Goal: Information Seeking & Learning: Learn about a topic

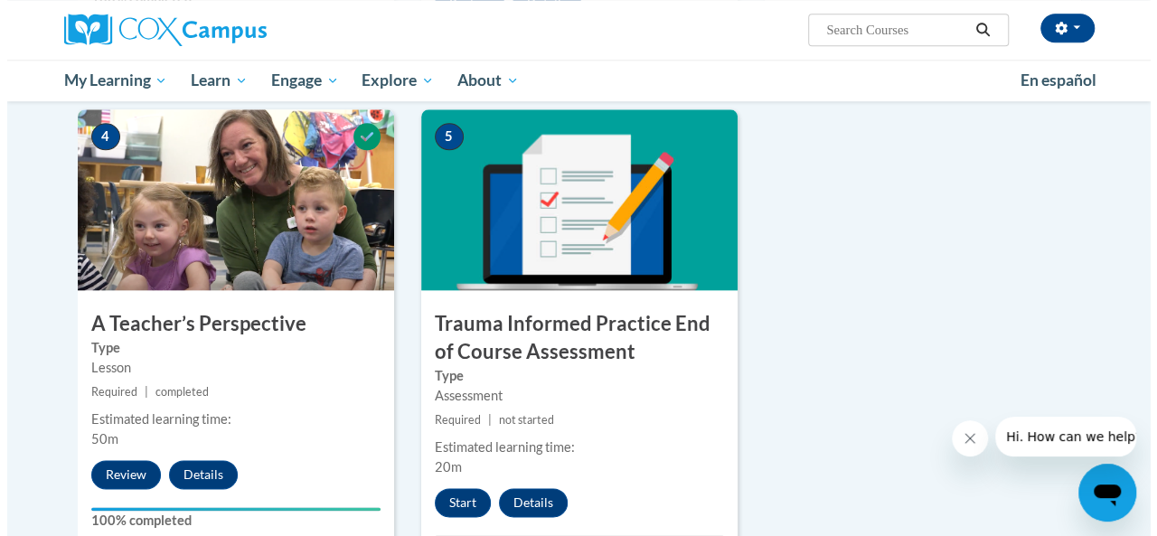
scroll to position [870, 0]
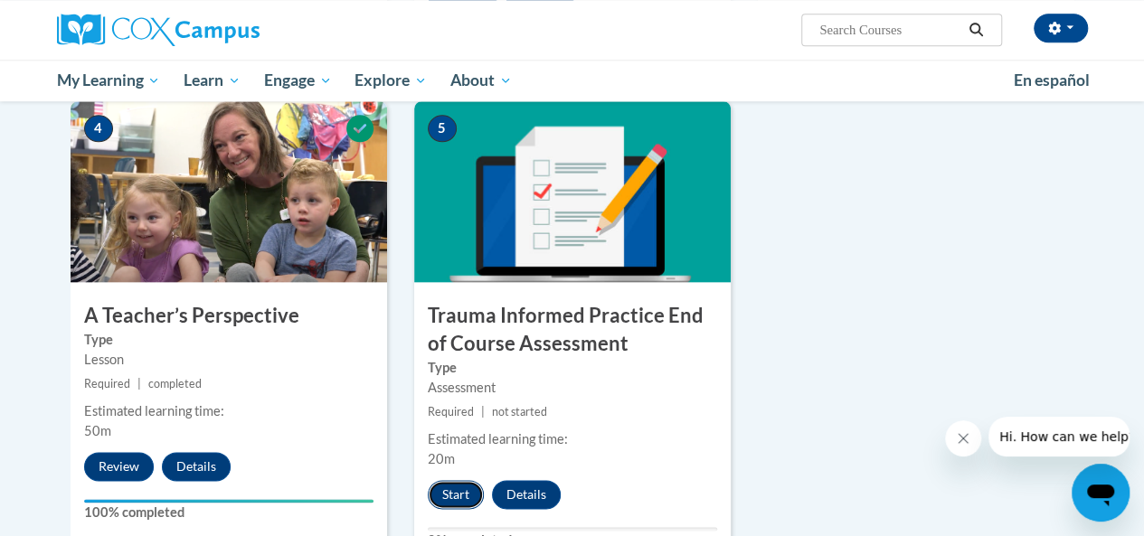
click at [448, 486] on button "Start" at bounding box center [456, 494] width 56 height 29
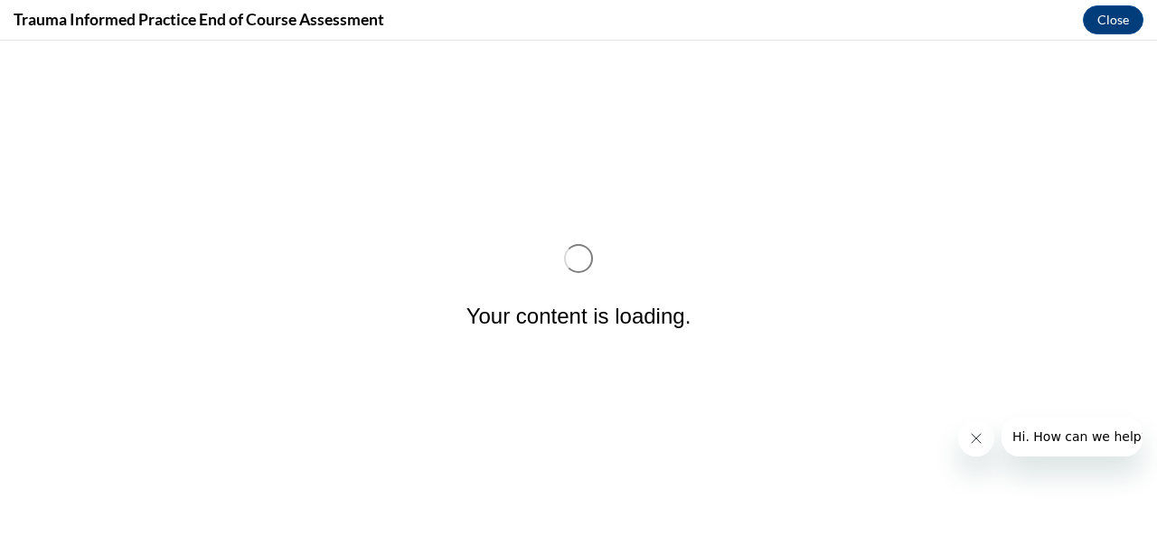
scroll to position [0, 0]
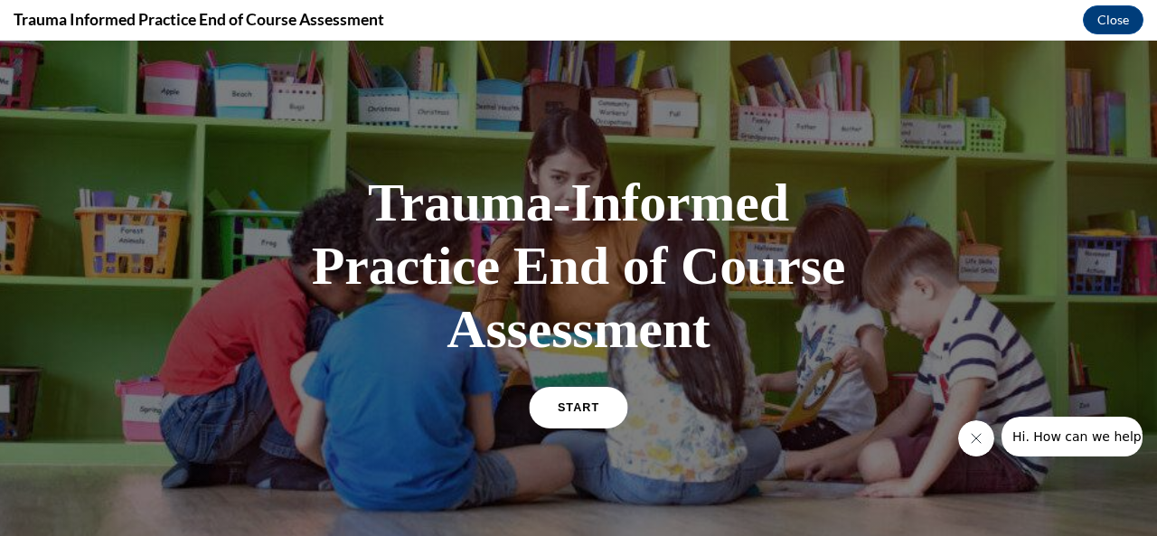
click at [579, 400] on link "START" at bounding box center [578, 408] width 99 height 42
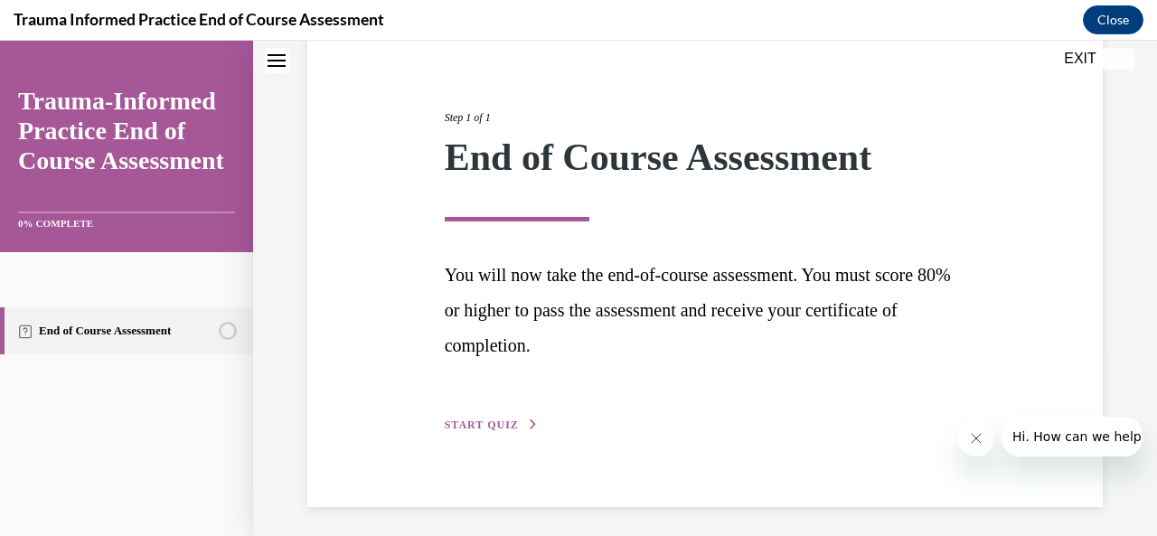
scroll to position [190, 0]
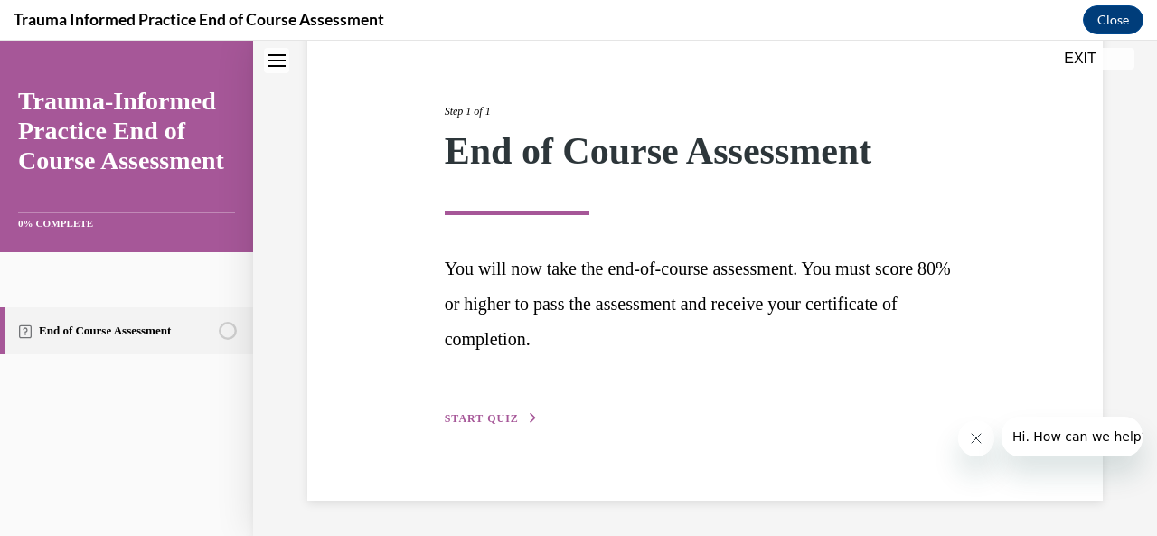
click at [501, 428] on div "Step 1 of 1 End of Course Assessment You will now take the end-of-course assess…" at bounding box center [705, 244] width 549 height 367
click at [501, 420] on span "START QUIZ" at bounding box center [482, 418] width 74 height 13
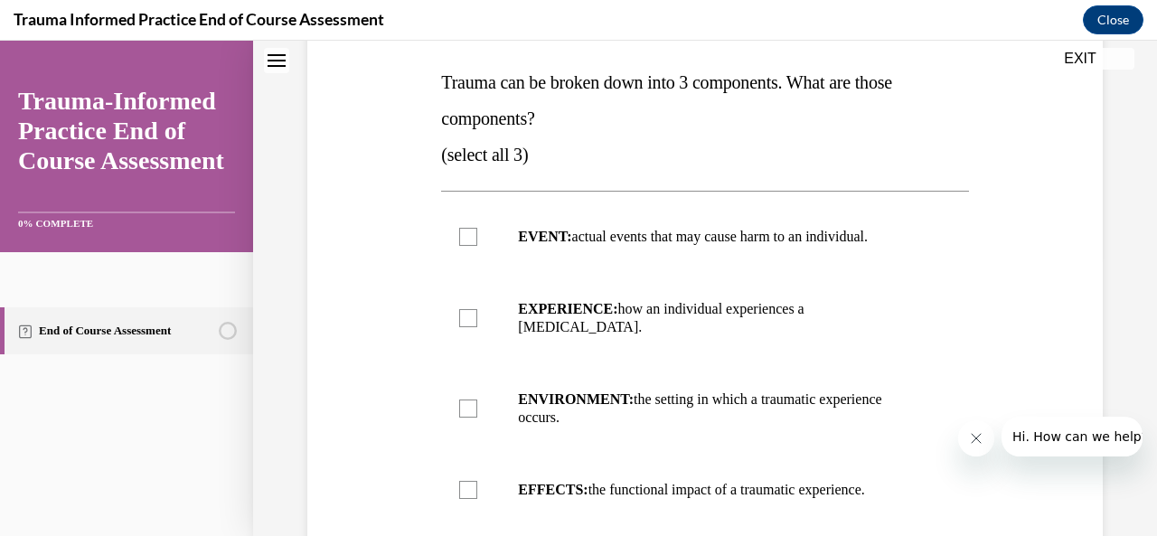
scroll to position [283, 0]
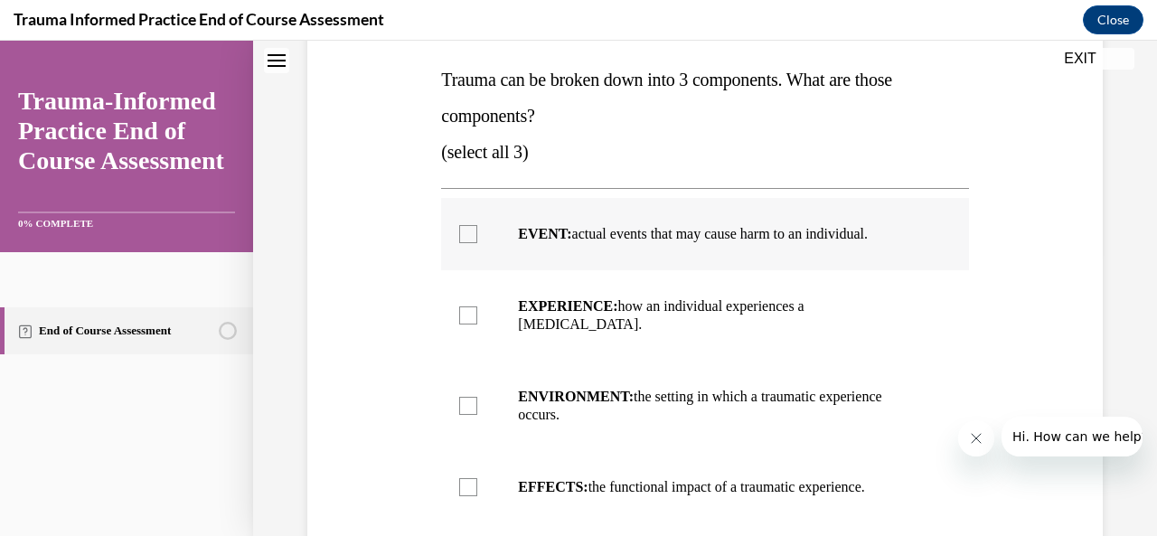
click at [465, 236] on div at bounding box center [468, 234] width 18 height 18
click at [465, 236] on input "EVENT: actual events that may cause harm to an individual." at bounding box center [468, 234] width 18 height 18
checkbox input "true"
click at [465, 307] on div at bounding box center [468, 316] width 18 height 18
click at [465, 307] on input "EXPERIENCE: how an individual experiences a stressor." at bounding box center [468, 316] width 18 height 18
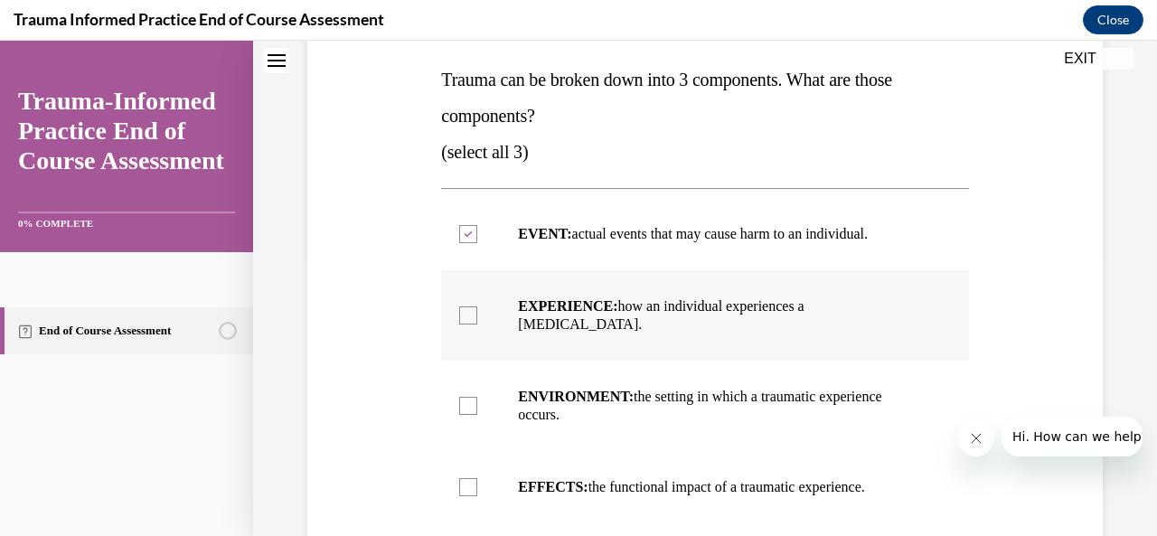
checkbox input "true"
click at [462, 478] on div at bounding box center [468, 487] width 18 height 18
click at [462, 478] on input "EFFECTS: the functional impact of a traumatic experience." at bounding box center [468, 487] width 18 height 18
checkbox input "true"
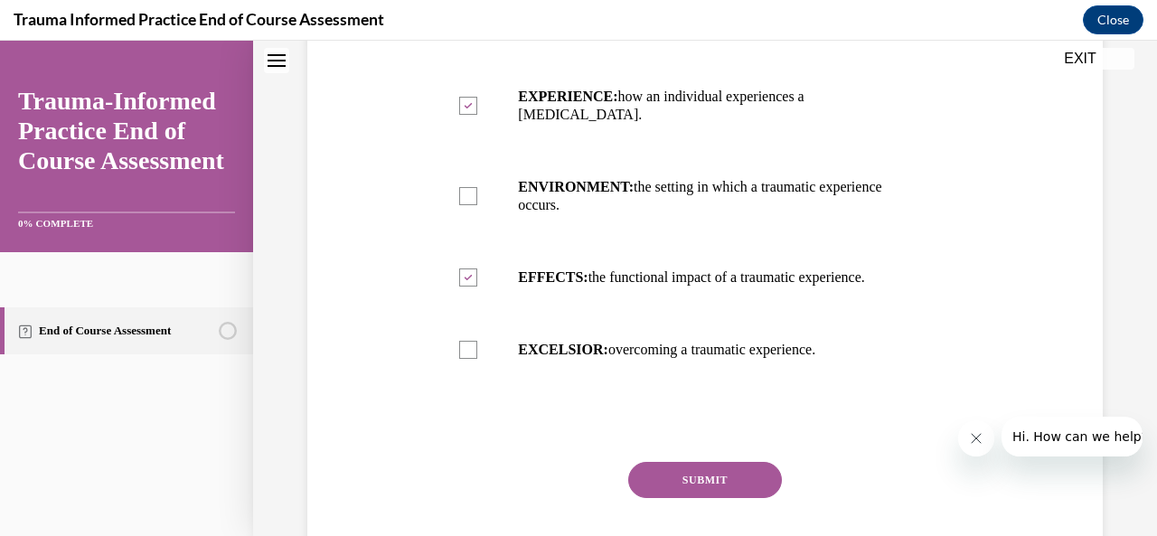
click at [667, 466] on button "SUBMIT" at bounding box center [705, 480] width 154 height 36
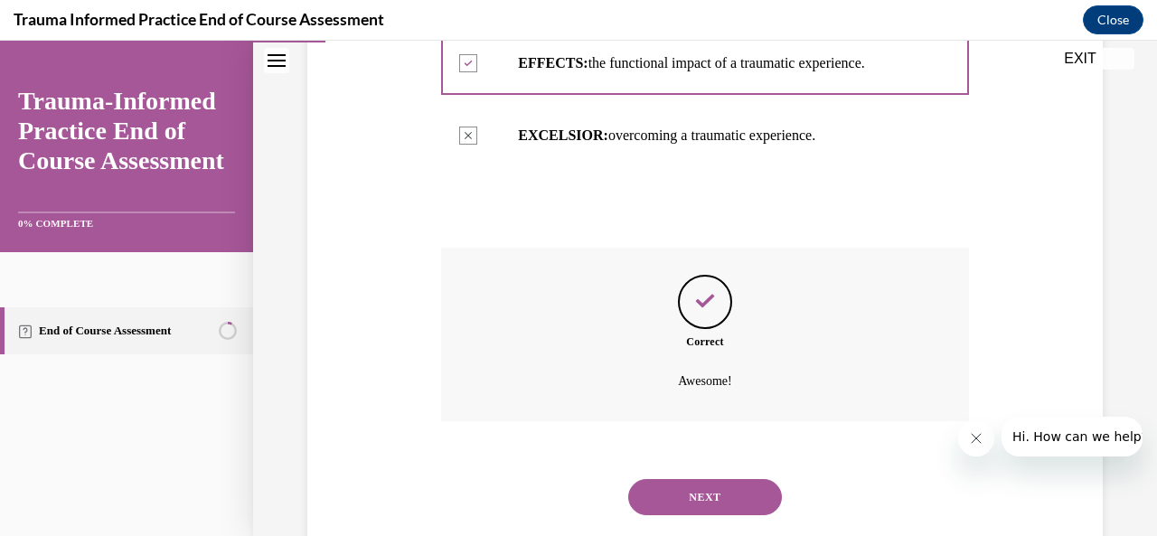
scroll to position [731, 0]
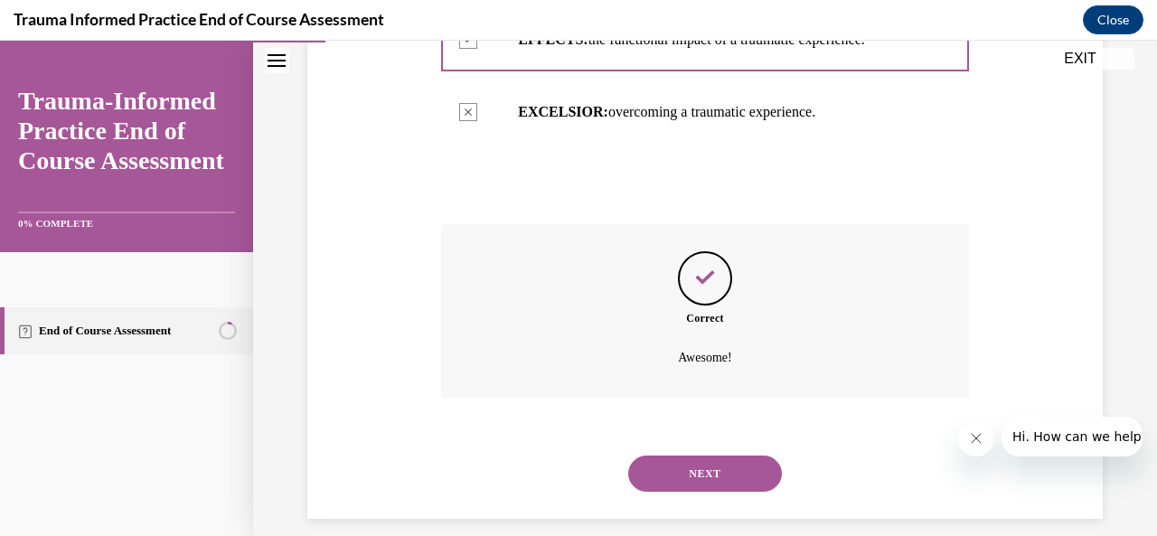
click at [693, 466] on button "NEXT" at bounding box center [705, 474] width 154 height 36
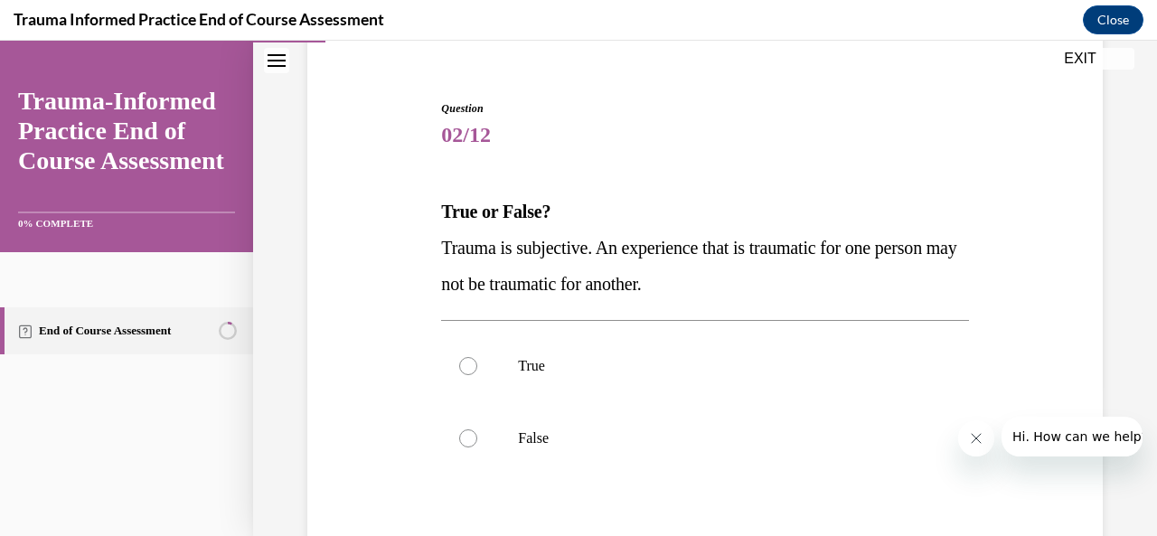
scroll to position [174, 0]
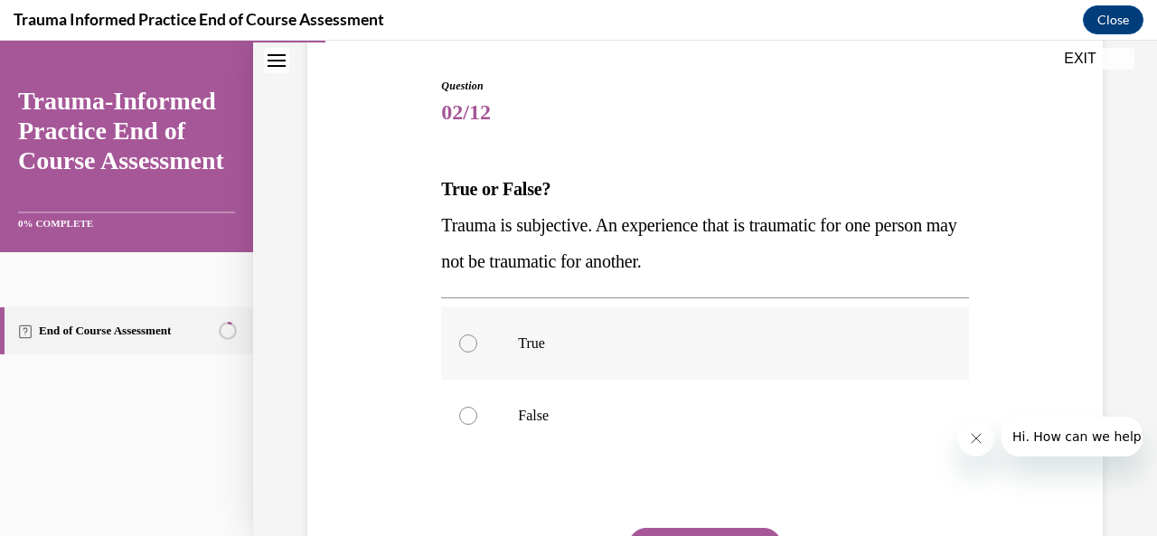
click at [453, 344] on label "True" at bounding box center [704, 343] width 527 height 72
click at [459, 344] on input "True" at bounding box center [468, 344] width 18 height 18
radio input "true"
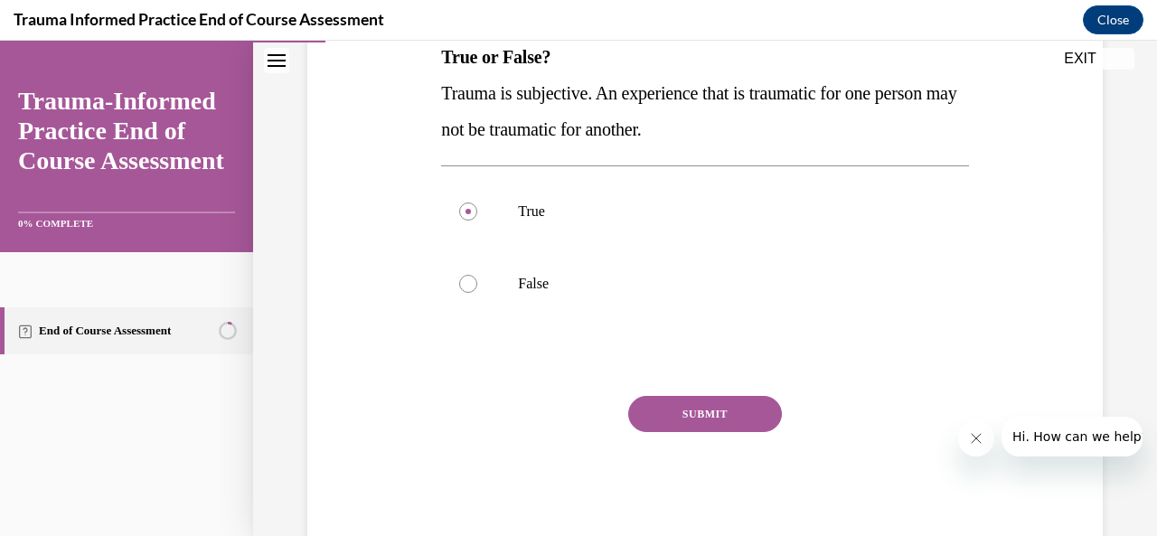
click at [694, 406] on button "SUBMIT" at bounding box center [705, 414] width 154 height 36
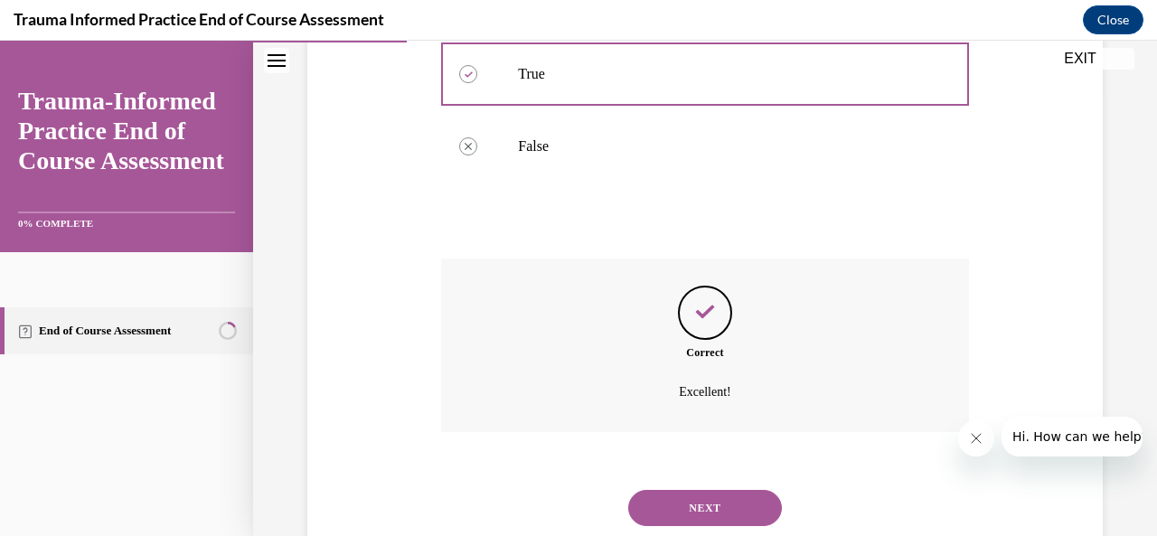
scroll to position [496, 0]
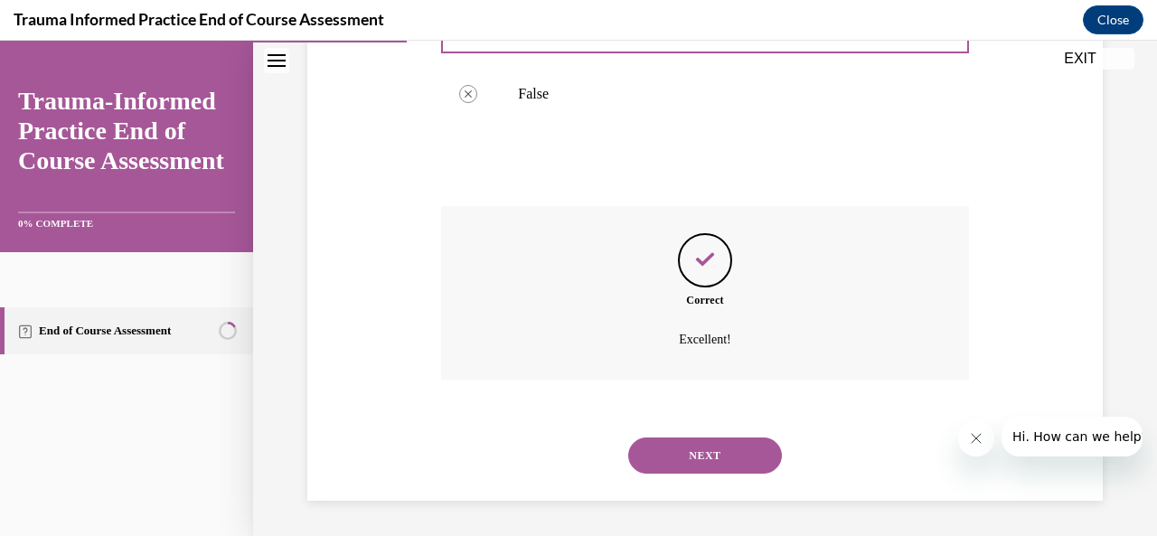
click at [704, 459] on button "NEXT" at bounding box center [705, 456] width 154 height 36
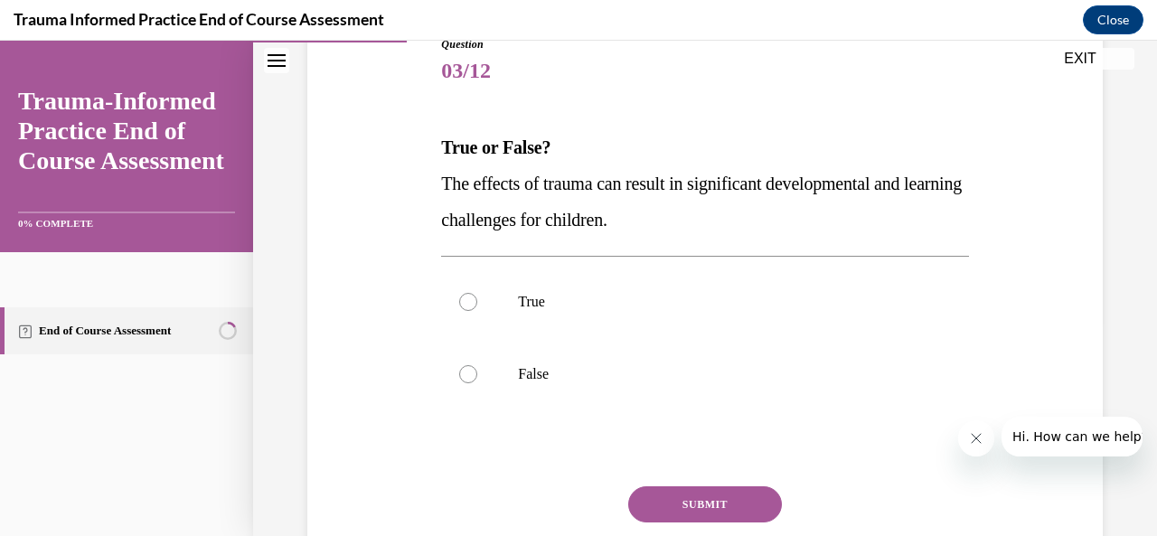
scroll to position [217, 0]
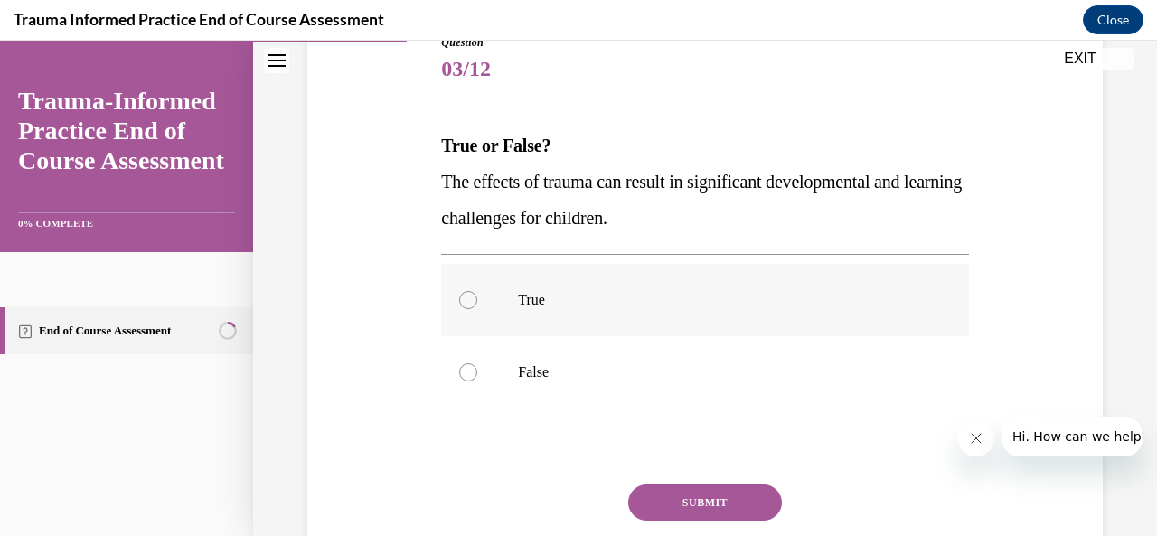
click at [470, 295] on div at bounding box center [468, 300] width 18 height 18
click at [470, 295] on input "True" at bounding box center [468, 300] width 18 height 18
radio input "true"
click at [685, 494] on button "SUBMIT" at bounding box center [705, 503] width 154 height 36
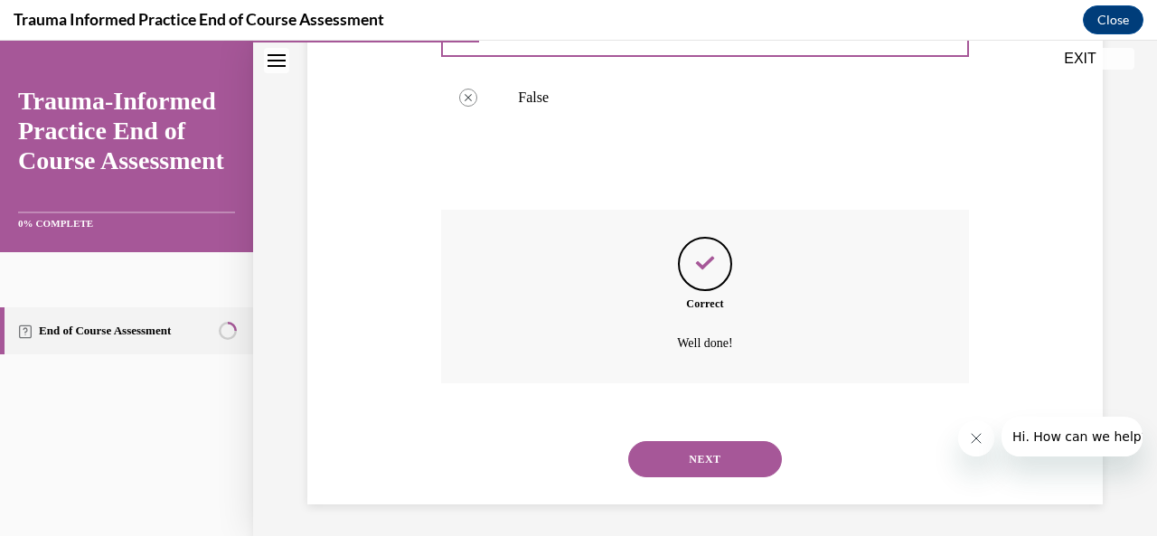
scroll to position [496, 0]
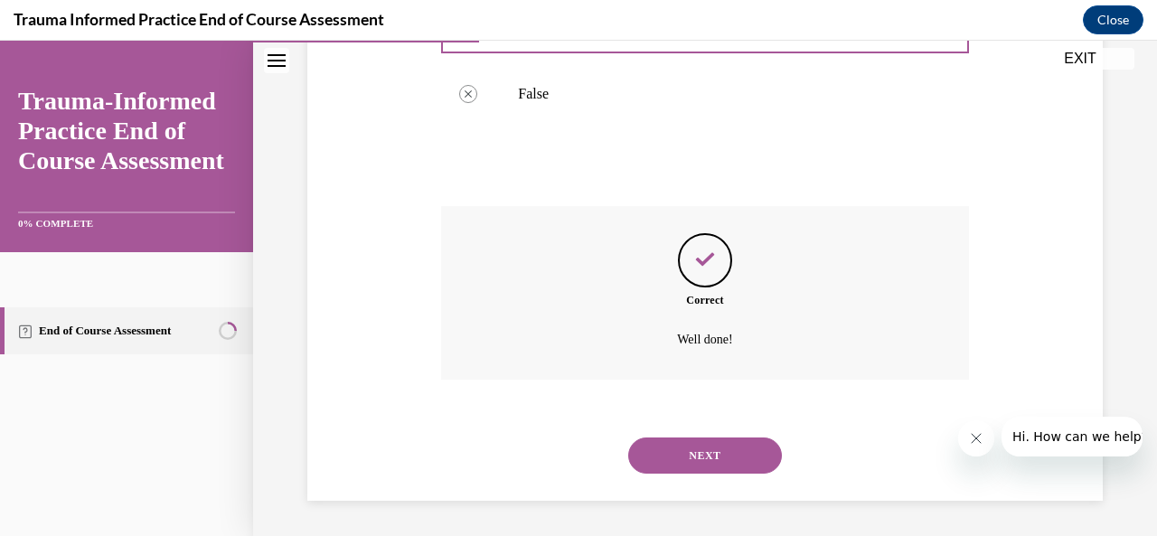
click at [694, 444] on button "NEXT" at bounding box center [705, 456] width 154 height 36
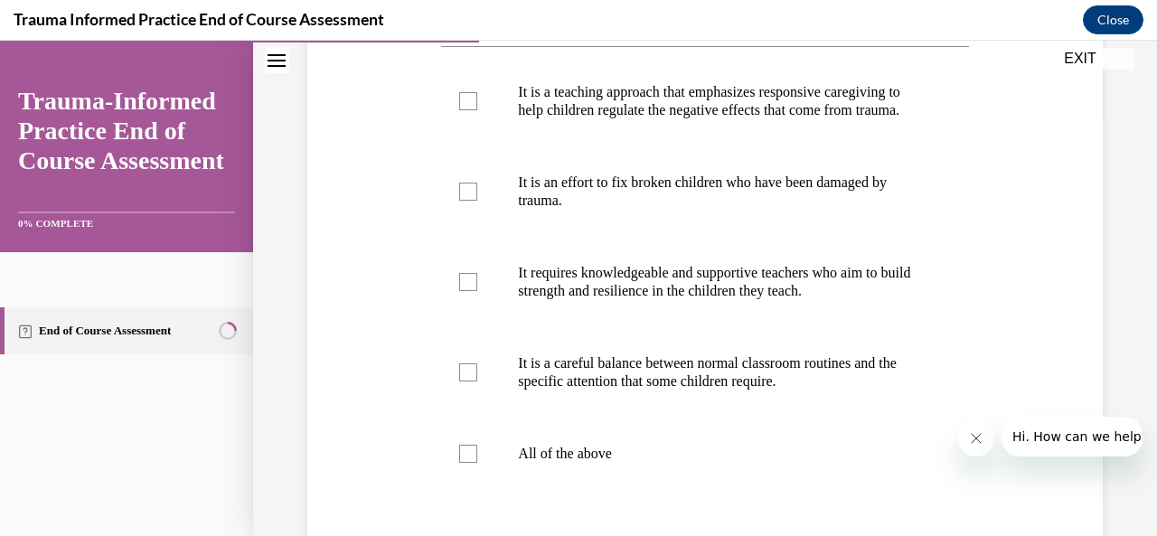
scroll to position [426, 0]
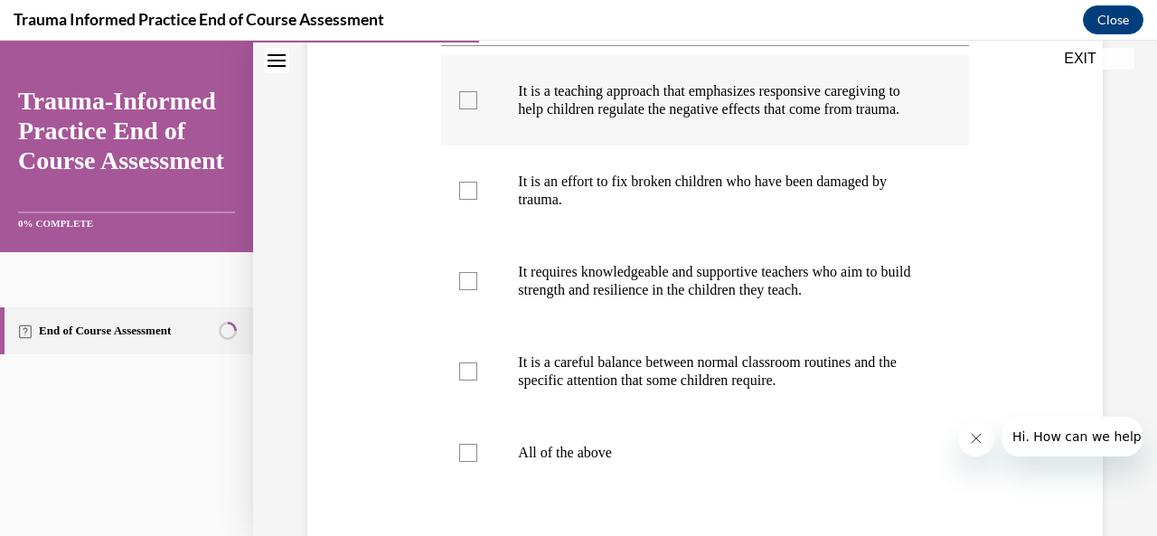
click at [468, 104] on div at bounding box center [468, 100] width 18 height 18
click at [468, 104] on input "It is a teaching approach that emphasizes responsive caregiving to help childre…" at bounding box center [468, 100] width 18 height 18
checkbox input "true"
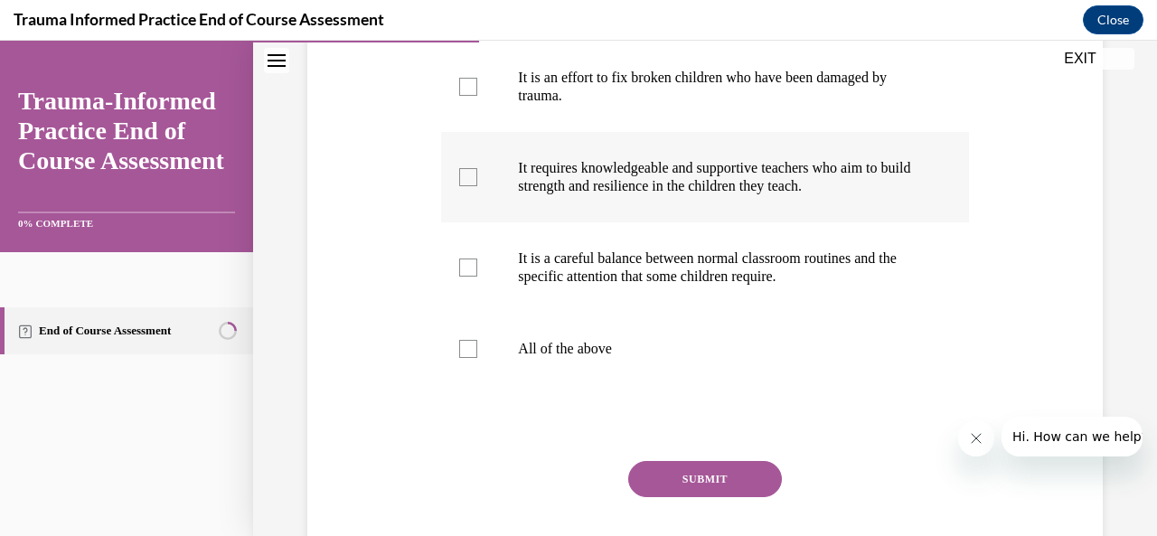
scroll to position [607, 0]
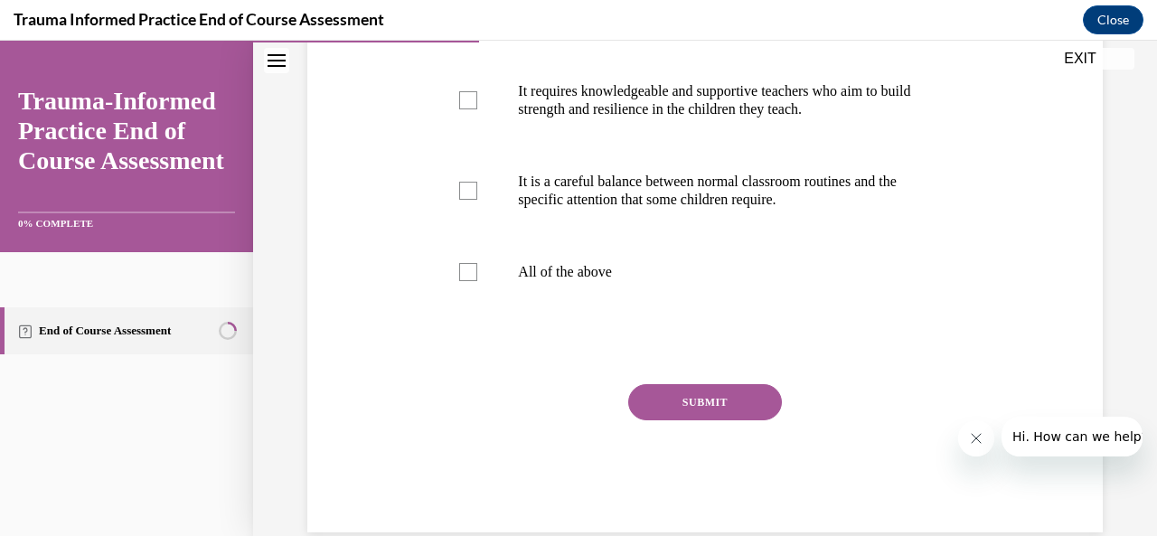
click at [693, 420] on button "SUBMIT" at bounding box center [705, 402] width 154 height 36
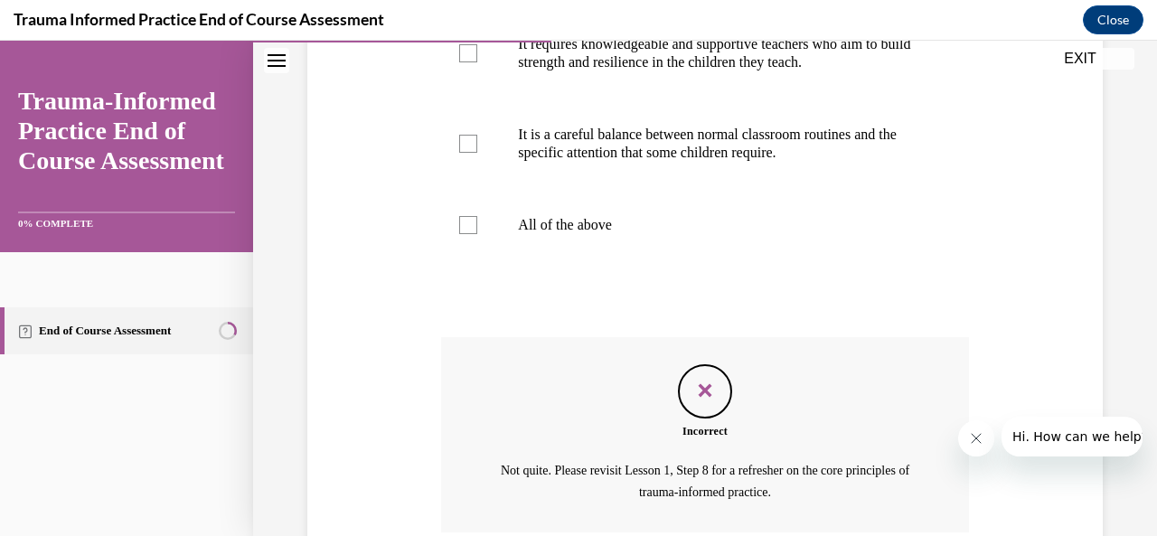
scroll to position [824, 0]
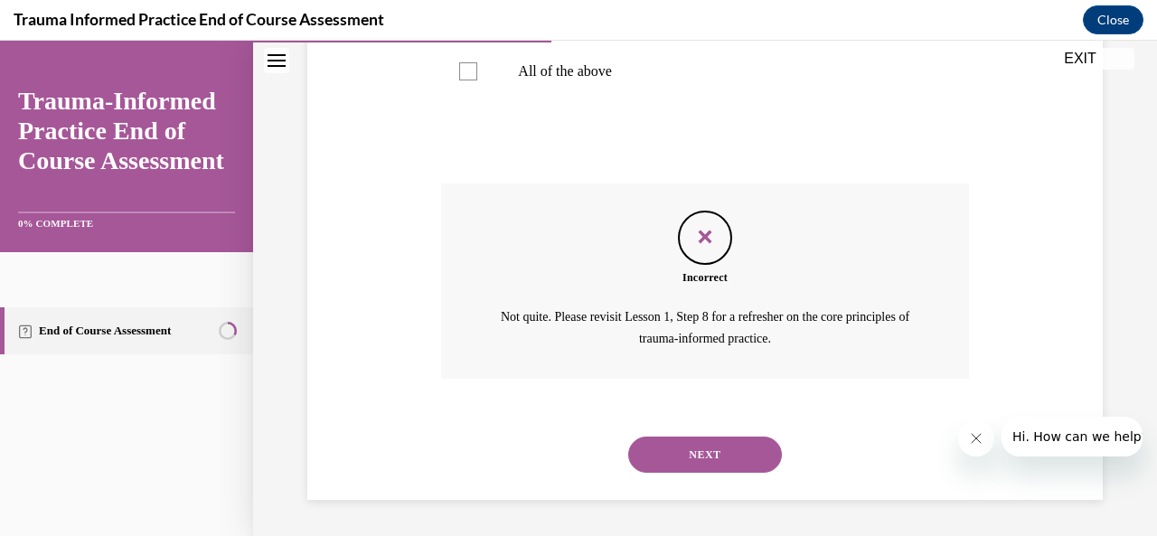
click at [698, 453] on button "NEXT" at bounding box center [705, 455] width 154 height 36
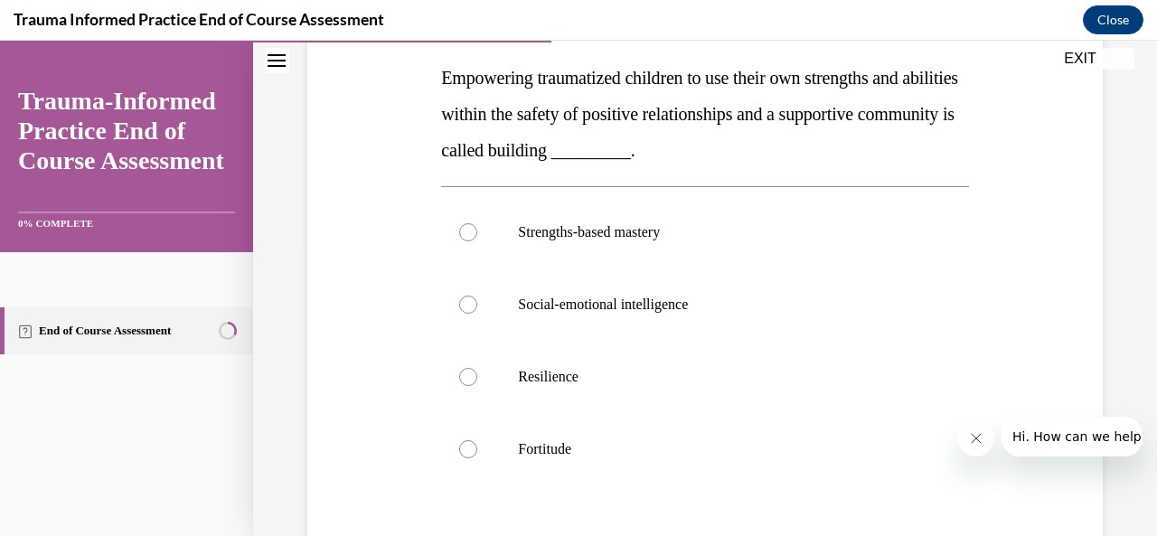
scroll to position [280, 0]
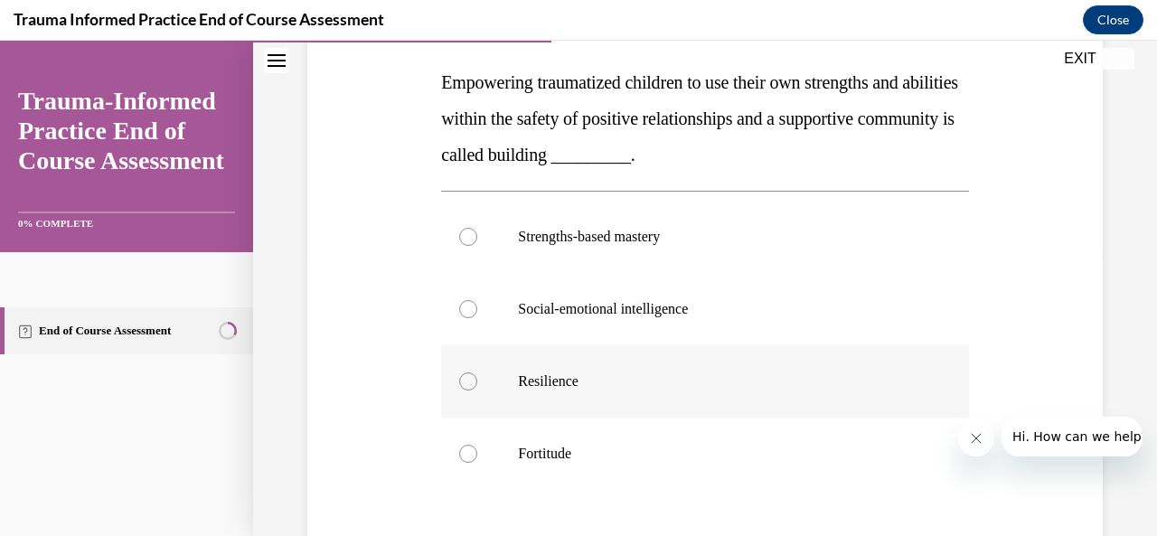
click at [470, 388] on div at bounding box center [468, 382] width 18 height 18
click at [470, 388] on input "Resilience" at bounding box center [468, 382] width 18 height 18
radio input "true"
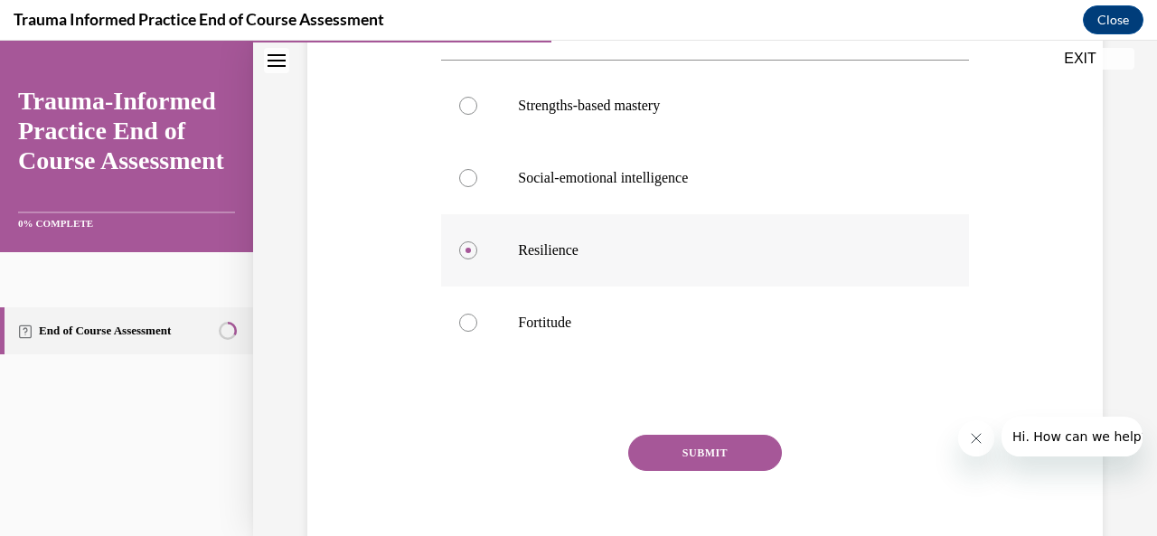
scroll to position [413, 0]
click at [694, 453] on button "SUBMIT" at bounding box center [705, 451] width 154 height 36
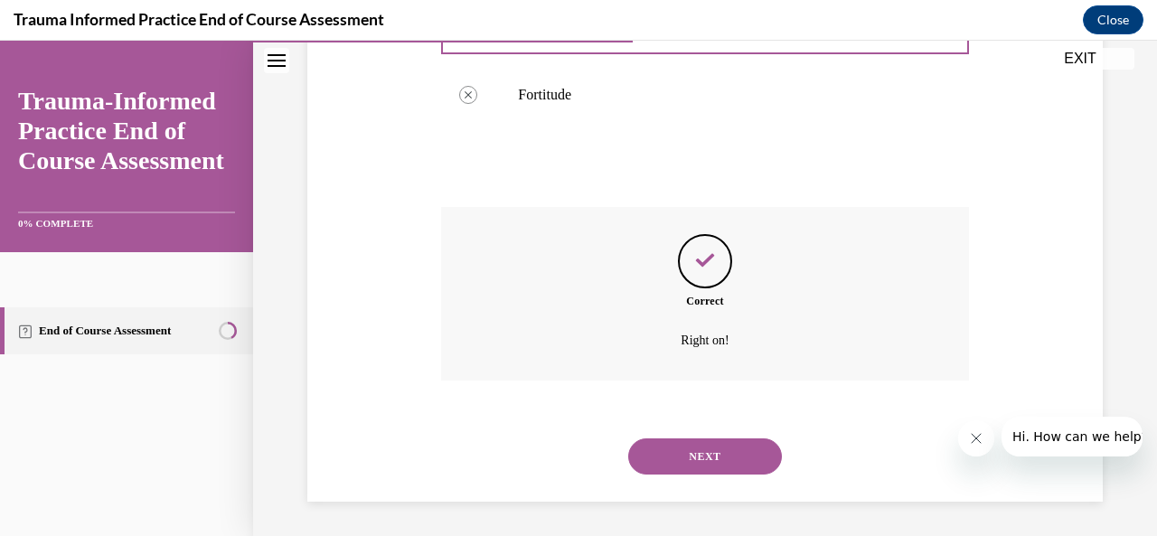
scroll to position [640, 0]
click at [701, 455] on button "NEXT" at bounding box center [705, 456] width 154 height 36
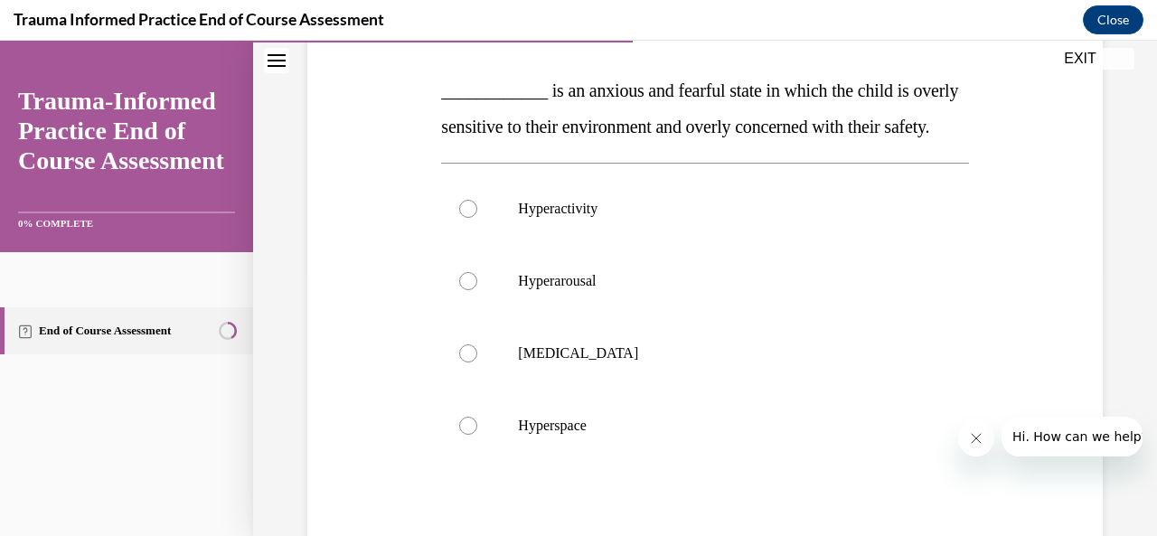
scroll to position [271, 0]
click at [464, 291] on div at bounding box center [468, 282] width 18 height 18
click at [464, 291] on input "Hyperarousal" at bounding box center [468, 282] width 18 height 18
radio input "true"
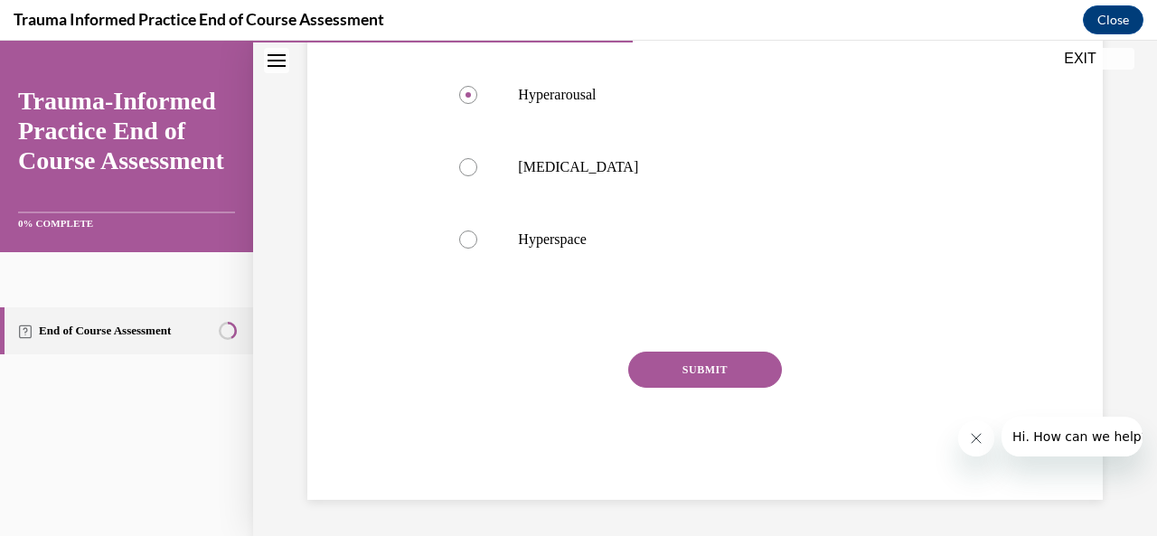
click at [702, 388] on button "SUBMIT" at bounding box center [705, 370] width 154 height 36
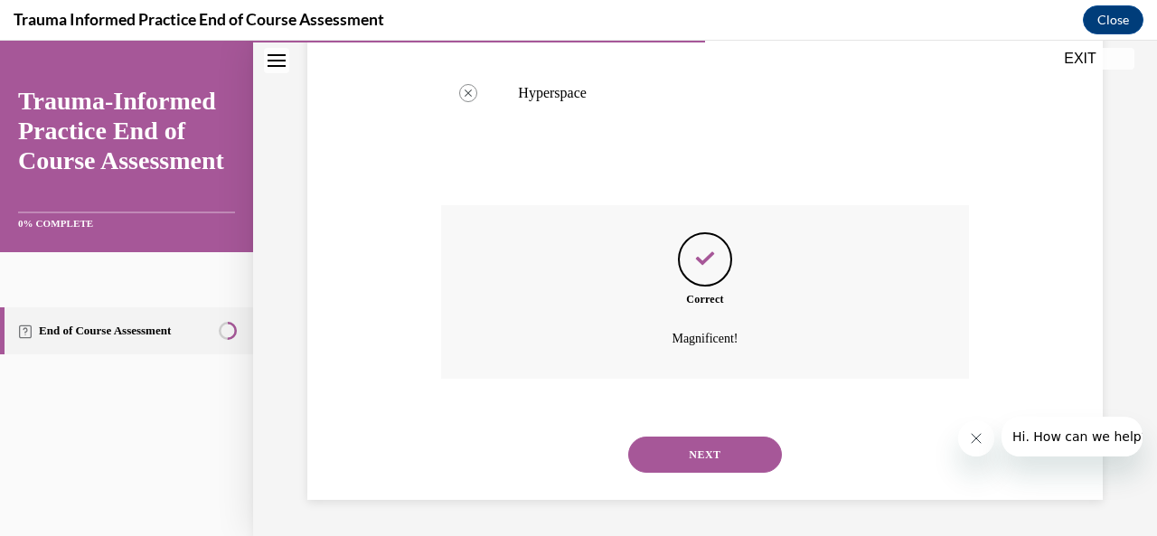
scroll to position [640, 0]
click at [691, 453] on button "NEXT" at bounding box center [705, 455] width 154 height 36
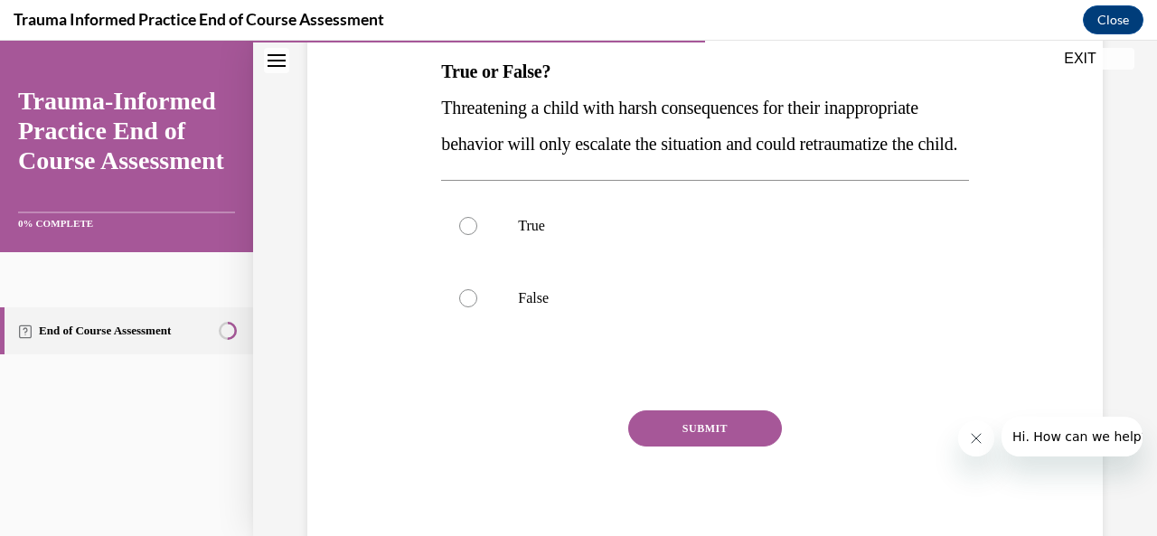
scroll to position [292, 0]
click at [459, 261] on label "True" at bounding box center [704, 225] width 527 height 72
click at [459, 234] on input "True" at bounding box center [468, 225] width 18 height 18
radio input "true"
click at [683, 446] on button "SUBMIT" at bounding box center [705, 428] width 154 height 36
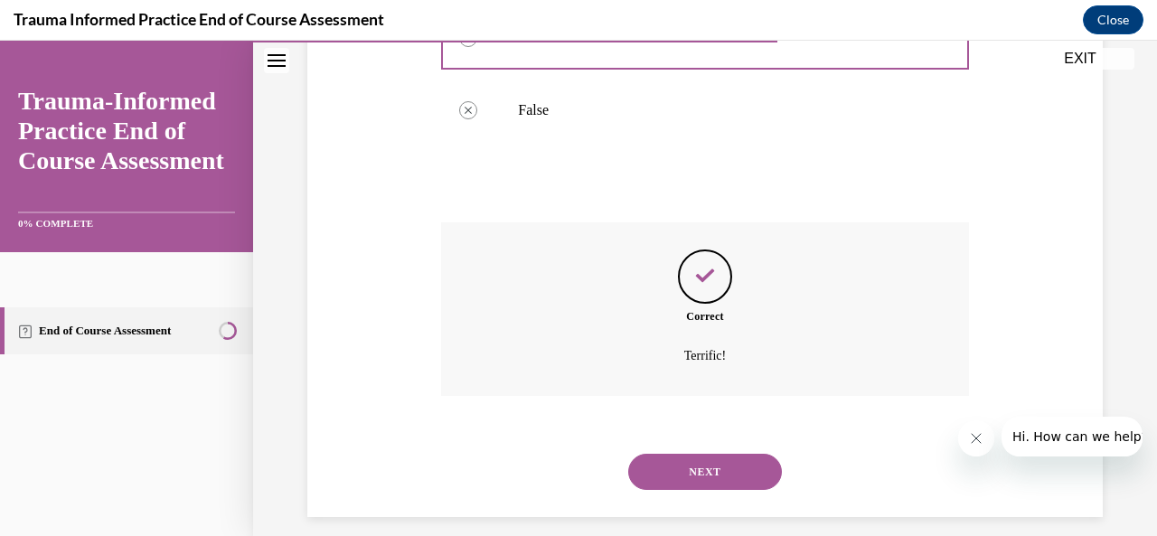
scroll to position [532, 0]
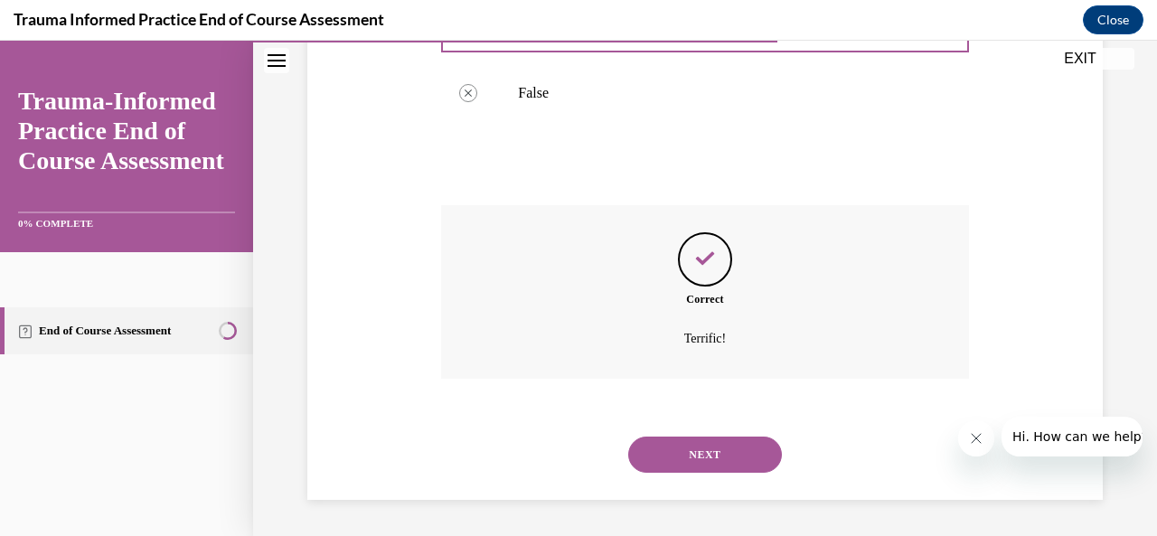
click at [694, 463] on button "NEXT" at bounding box center [705, 455] width 154 height 36
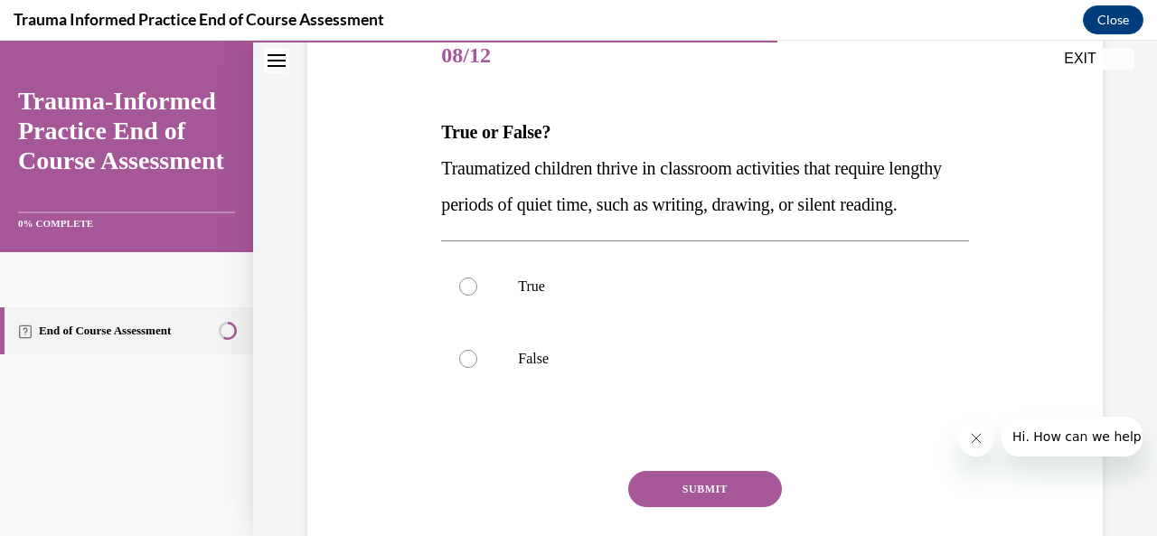
scroll to position [232, 0]
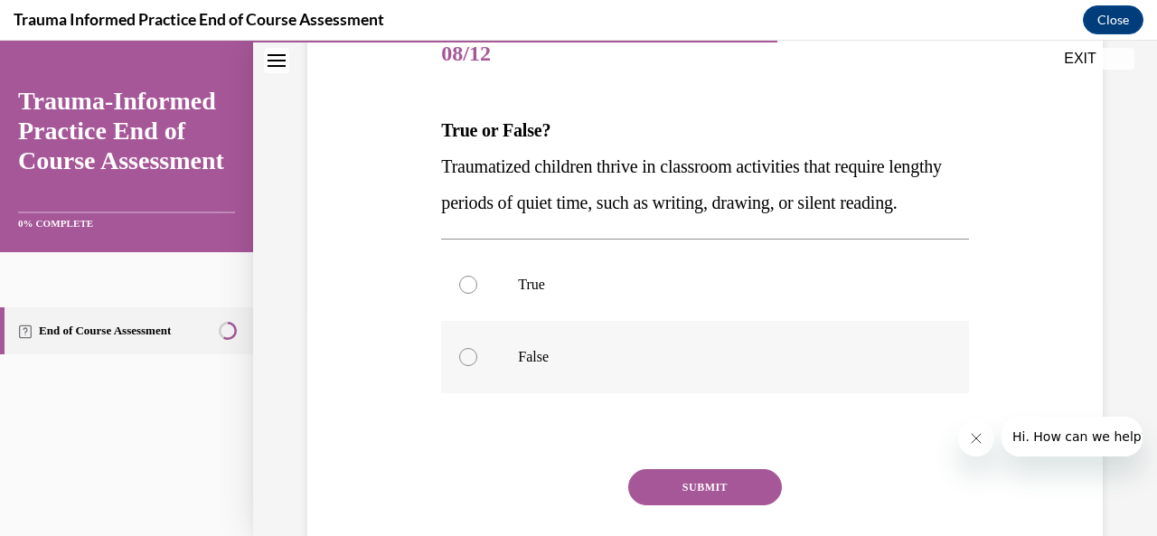
click at [474, 366] on div at bounding box center [468, 357] width 18 height 18
click at [474, 366] on input "False" at bounding box center [468, 357] width 18 height 18
radio input "true"
click at [666, 505] on button "SUBMIT" at bounding box center [705, 487] width 154 height 36
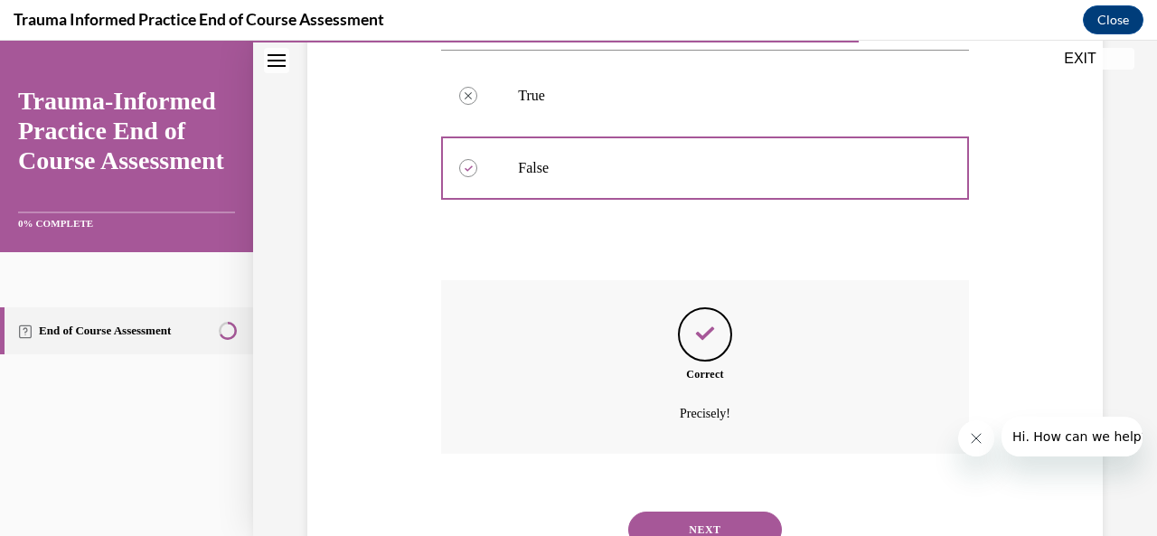
scroll to position [532, 0]
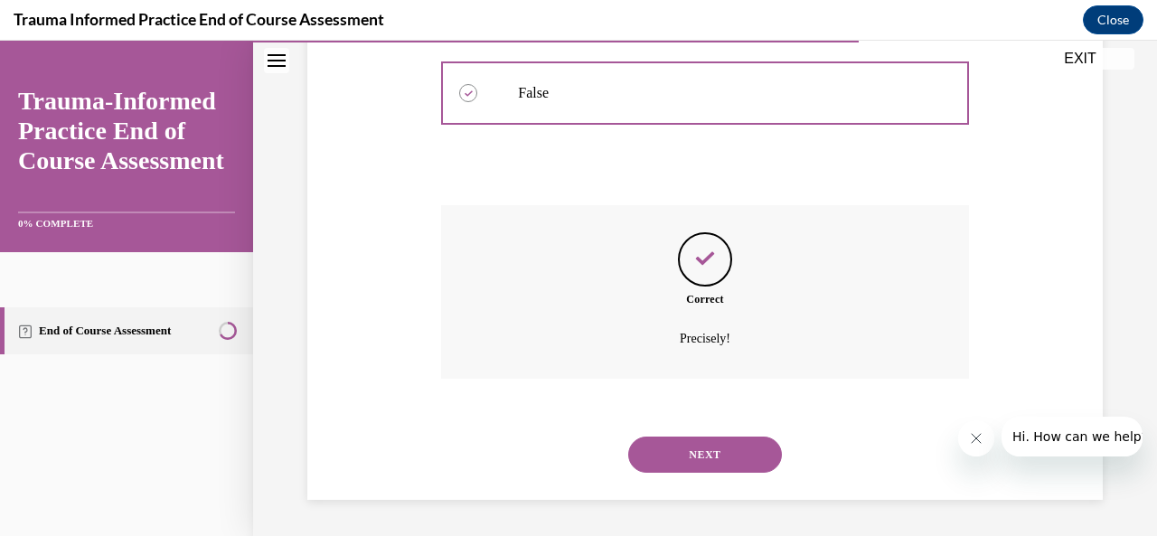
click at [691, 457] on button "NEXT" at bounding box center [705, 455] width 154 height 36
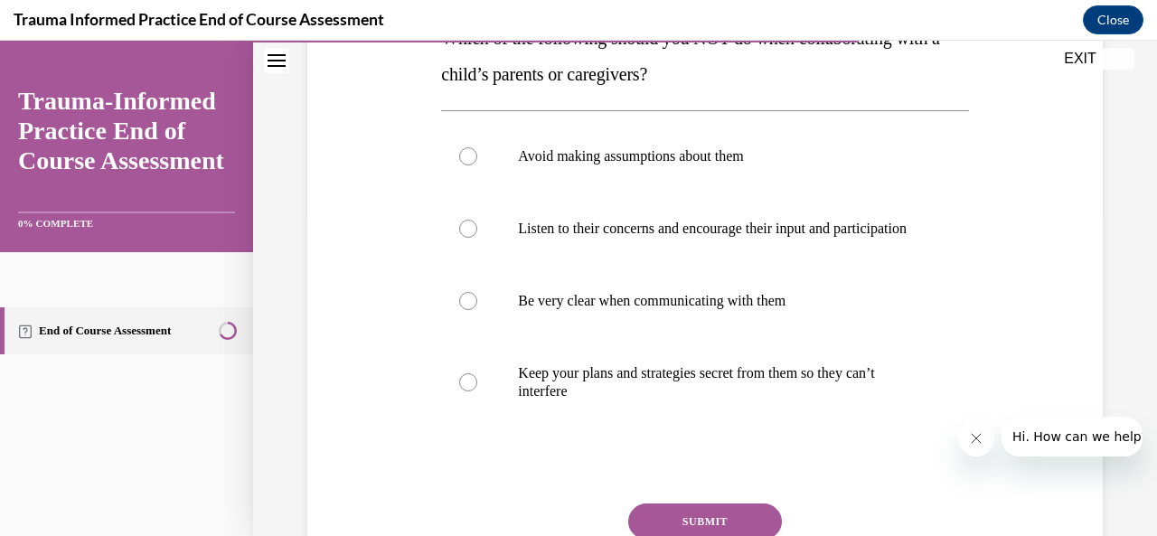
scroll to position [327, 0]
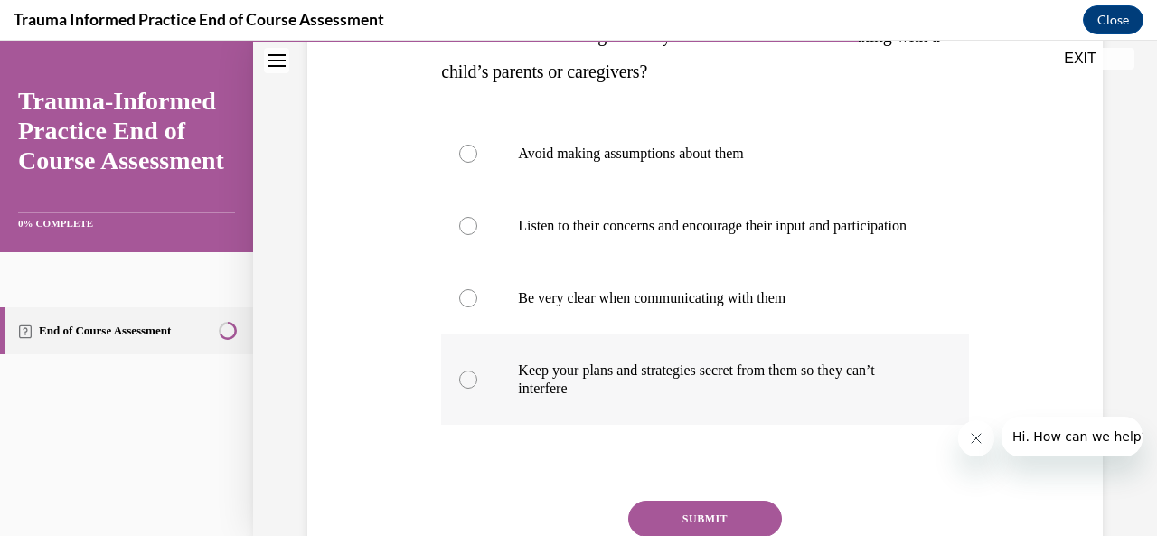
click at [465, 389] on div at bounding box center [468, 380] width 18 height 18
click at [465, 389] on input "Keep your plans and strategies secret from them so they can’t interfere" at bounding box center [468, 380] width 18 height 18
radio input "true"
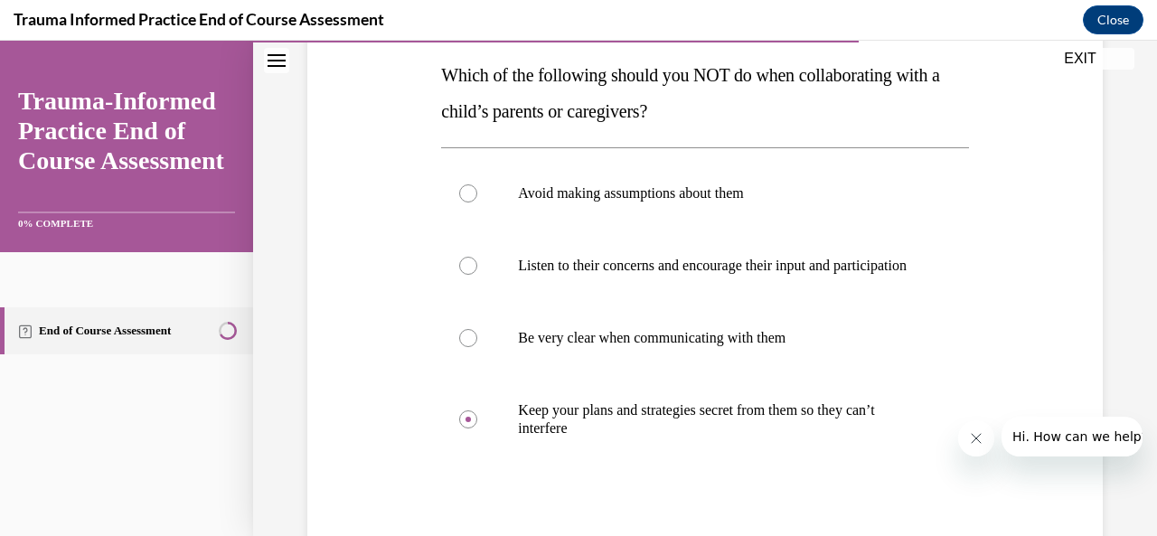
scroll to position [288, 0]
click at [468, 200] on div at bounding box center [468, 193] width 18 height 18
click at [468, 200] on input "Avoid making assumptions about them" at bounding box center [468, 193] width 18 height 18
radio input "true"
click at [460, 428] on div at bounding box center [468, 419] width 18 height 18
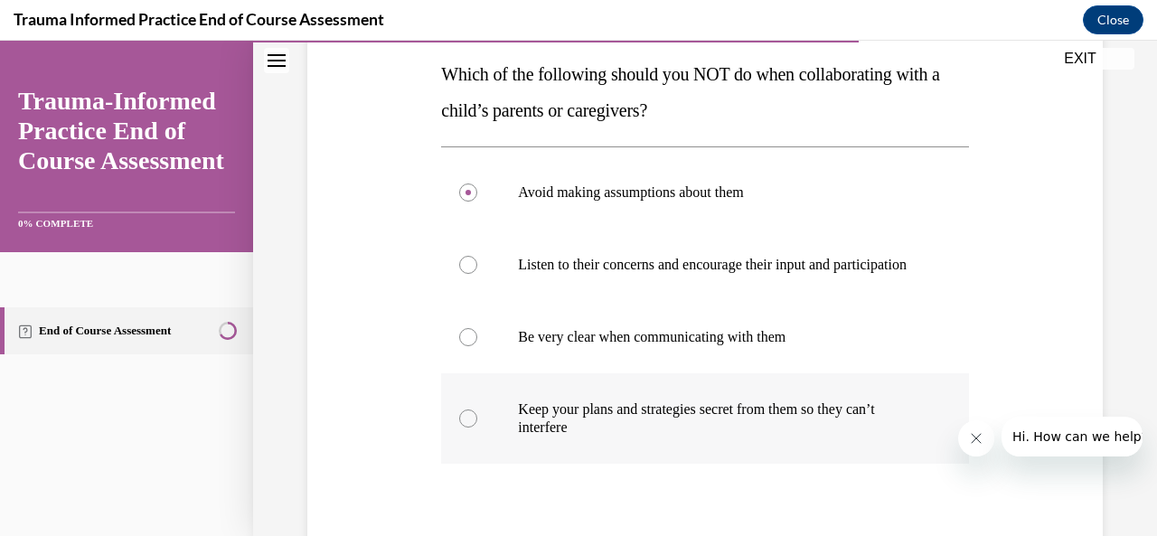
click at [460, 428] on input "Keep your plans and strategies secret from them so they can’t interfere" at bounding box center [468, 419] width 18 height 18
radio input "true"
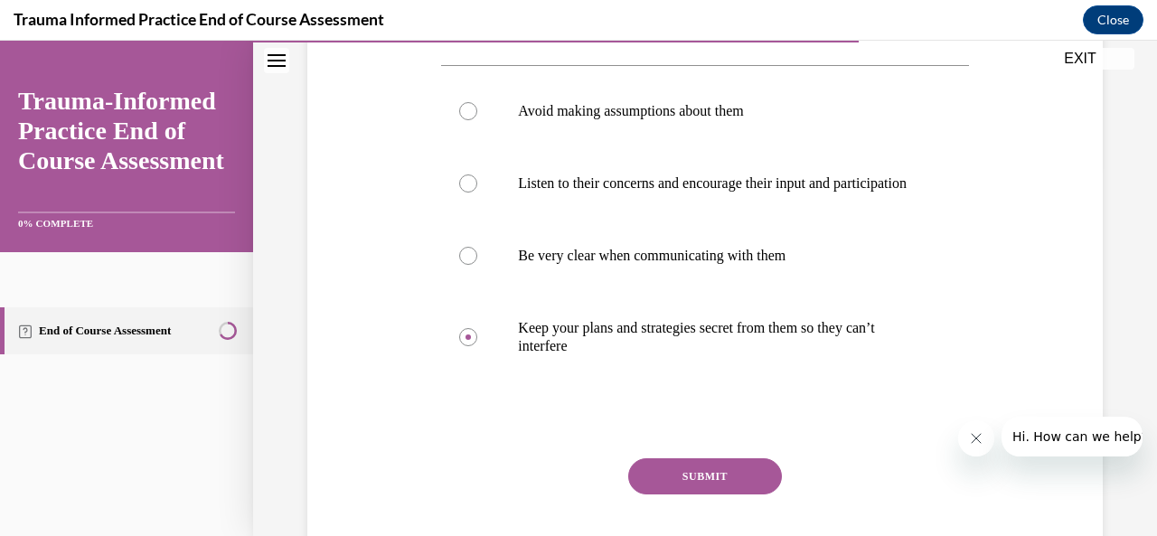
scroll to position [380, 0]
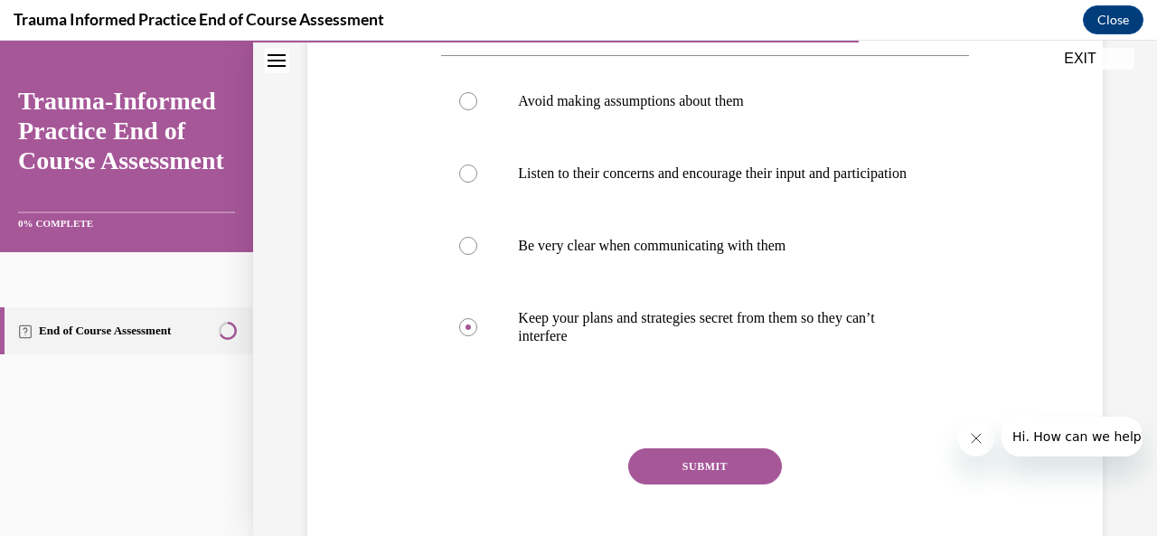
click at [676, 483] on button "SUBMIT" at bounding box center [705, 466] width 154 height 36
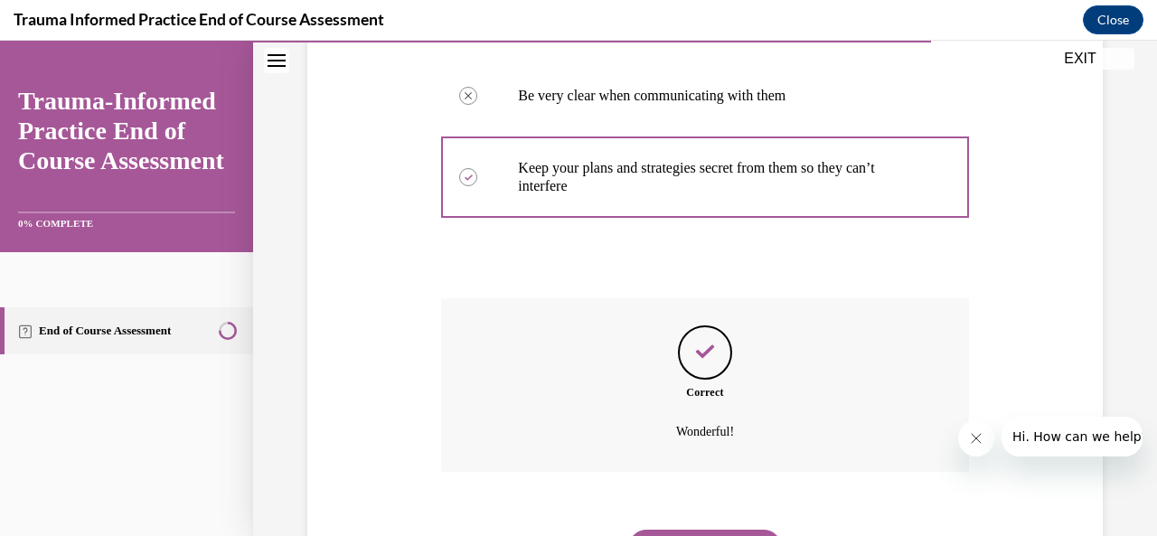
scroll to position [640, 0]
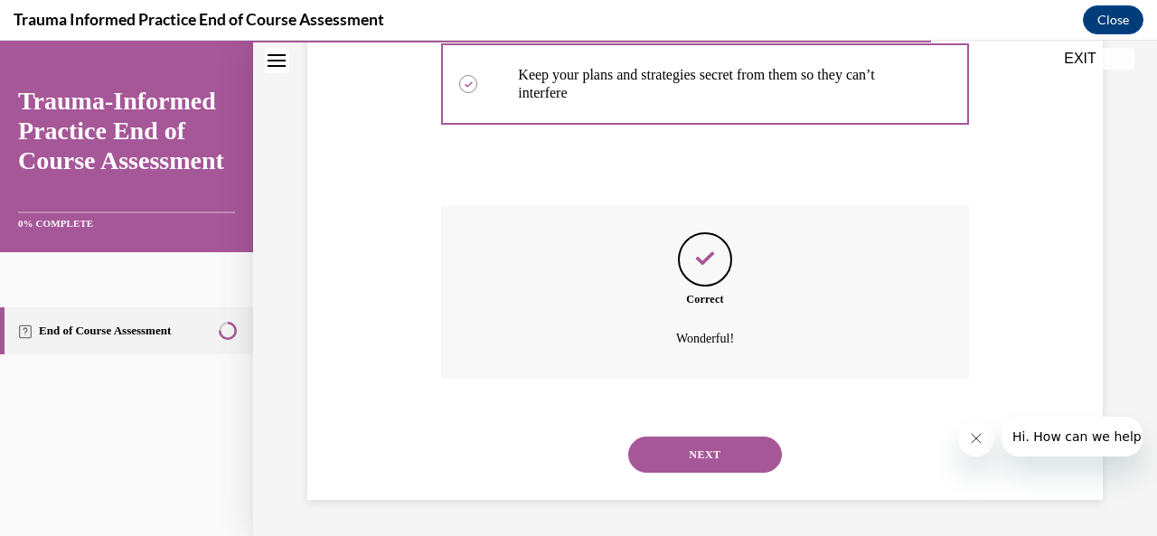
click at [701, 455] on button "NEXT" at bounding box center [705, 455] width 154 height 36
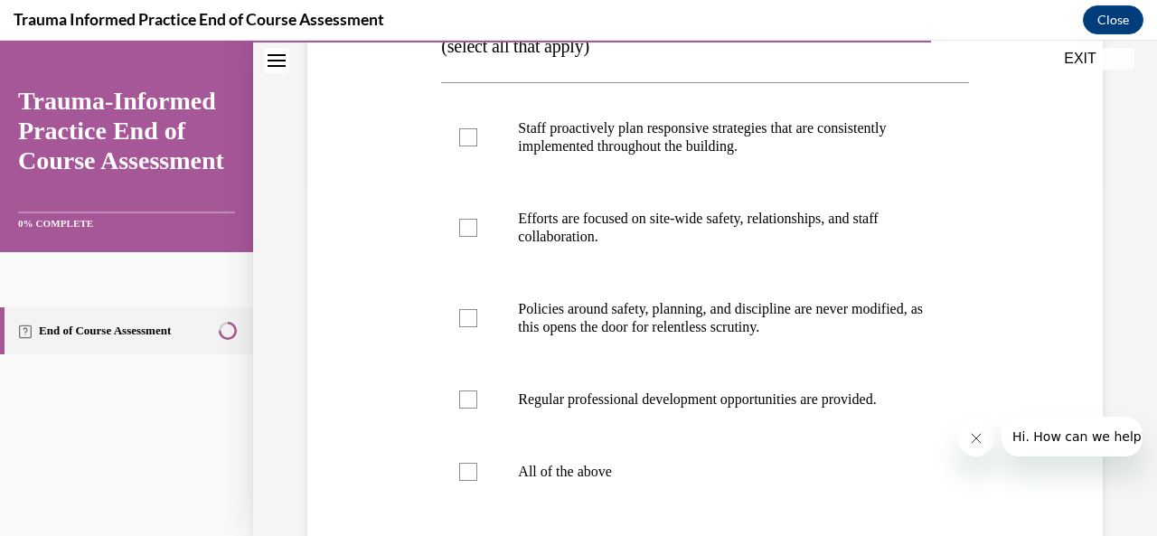
scroll to position [366, 0]
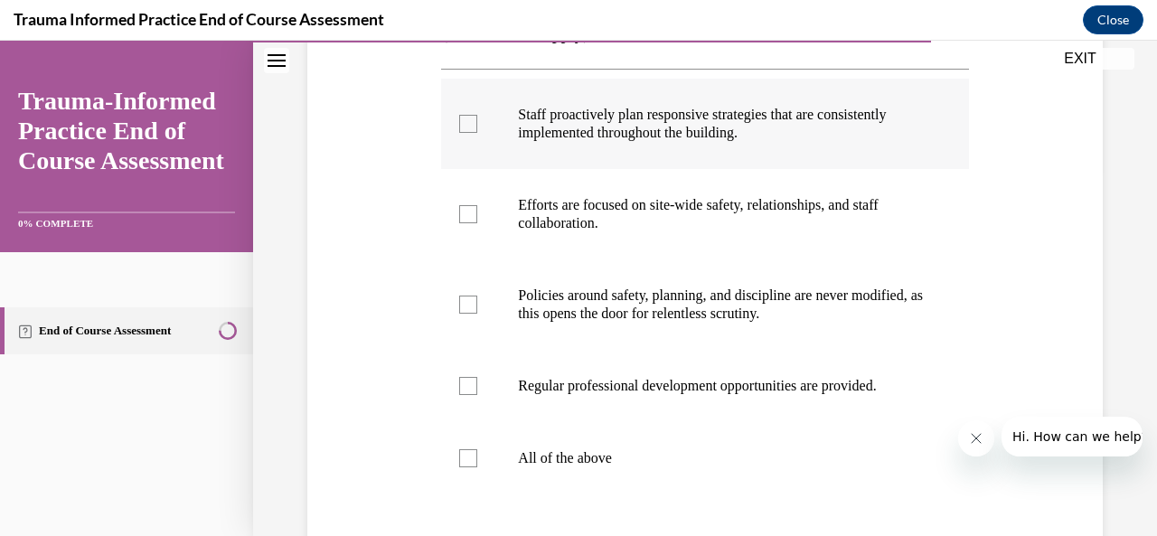
click at [470, 133] on div at bounding box center [468, 124] width 18 height 18
click at [470, 133] on input "Staff proactively plan responsive strategies that are consistently implemented …" at bounding box center [468, 124] width 18 height 18
checkbox input "true"
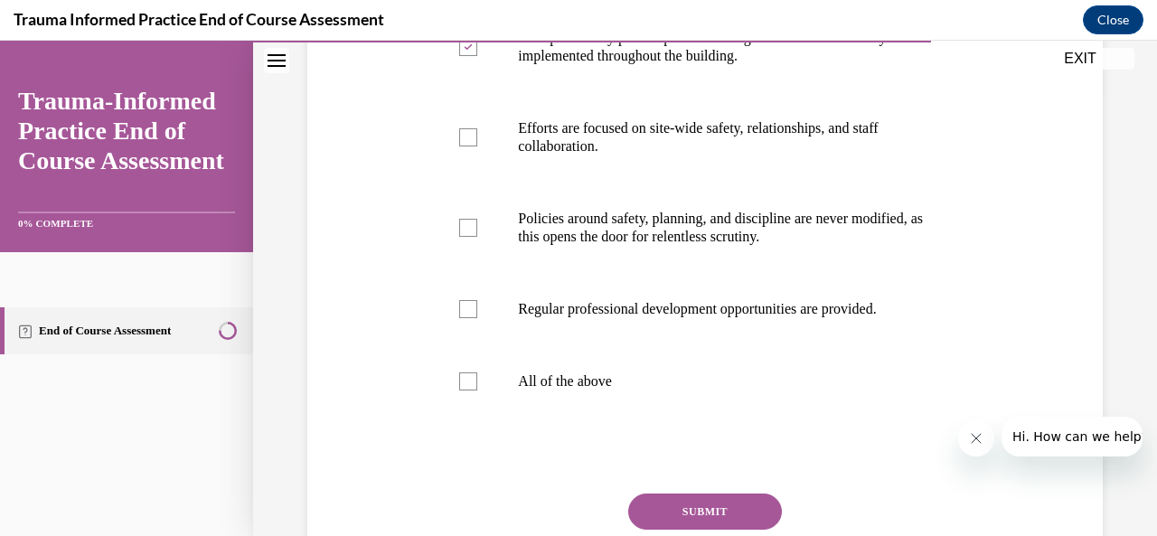
scroll to position [445, 0]
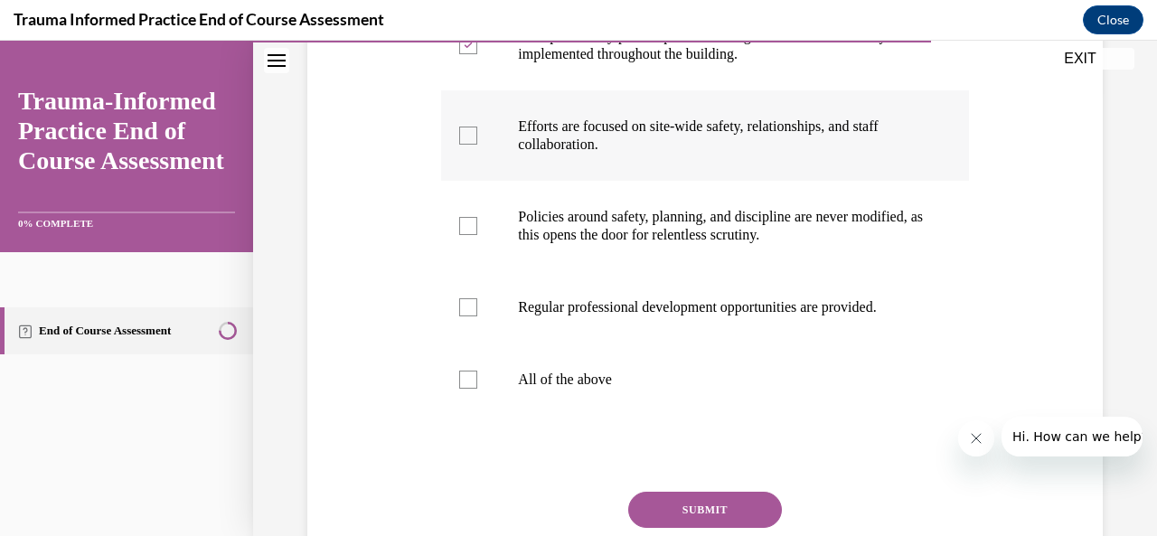
click at [465, 145] on div at bounding box center [468, 136] width 18 height 18
click at [465, 145] on input "Efforts are focused on site-wide safety, relationships, and staff collaboration." at bounding box center [468, 136] width 18 height 18
checkbox input "true"
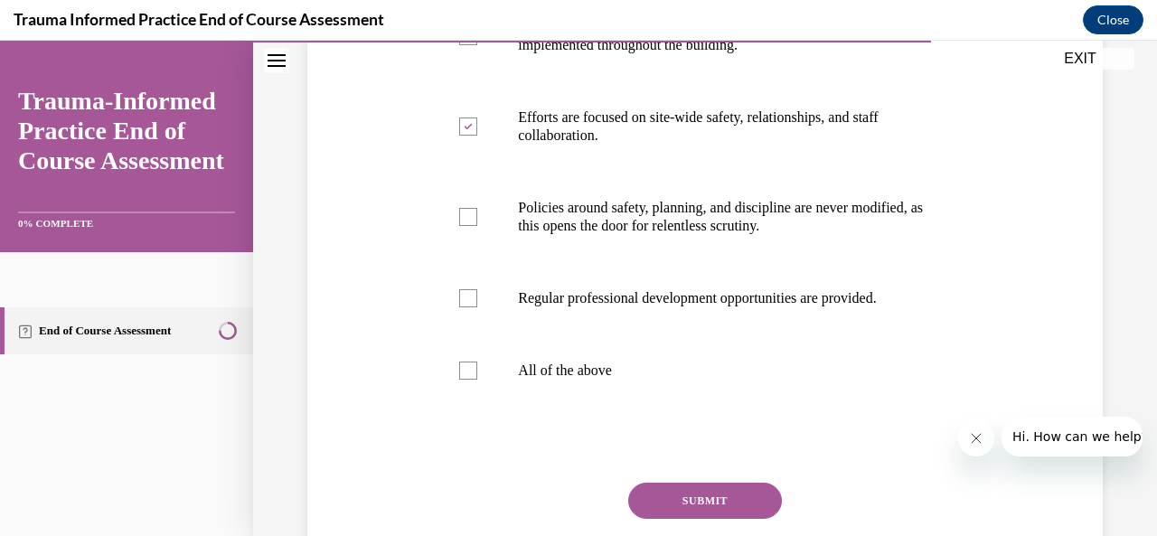
scroll to position [455, 0]
click at [468, 307] on div at bounding box center [468, 297] width 18 height 18
click at [468, 307] on input "Regular professional development opportunities are provided." at bounding box center [468, 297] width 18 height 18
checkbox input "true"
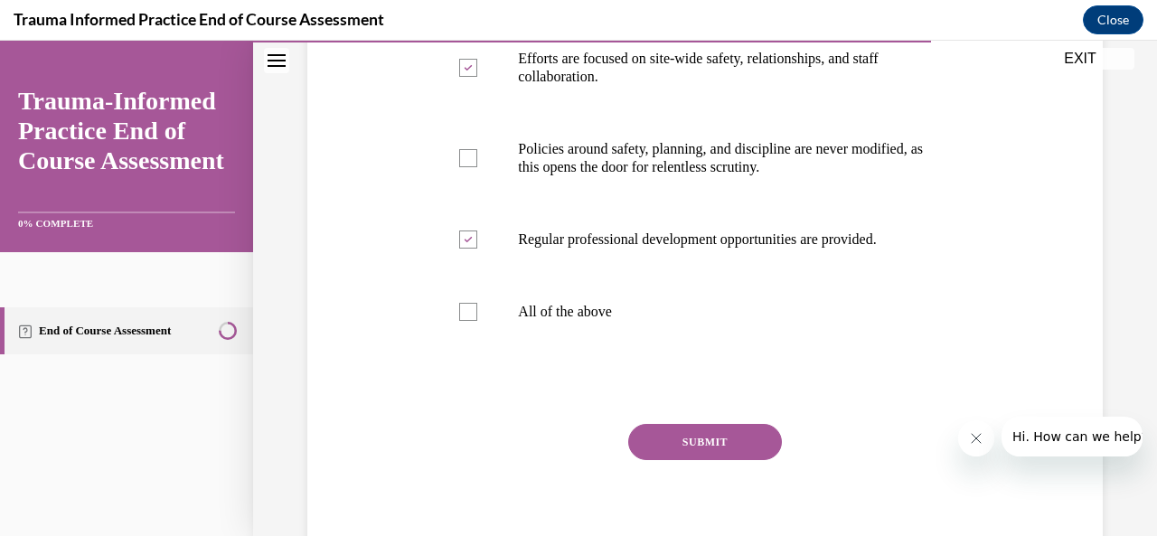
click at [703, 460] on button "SUBMIT" at bounding box center [705, 442] width 154 height 36
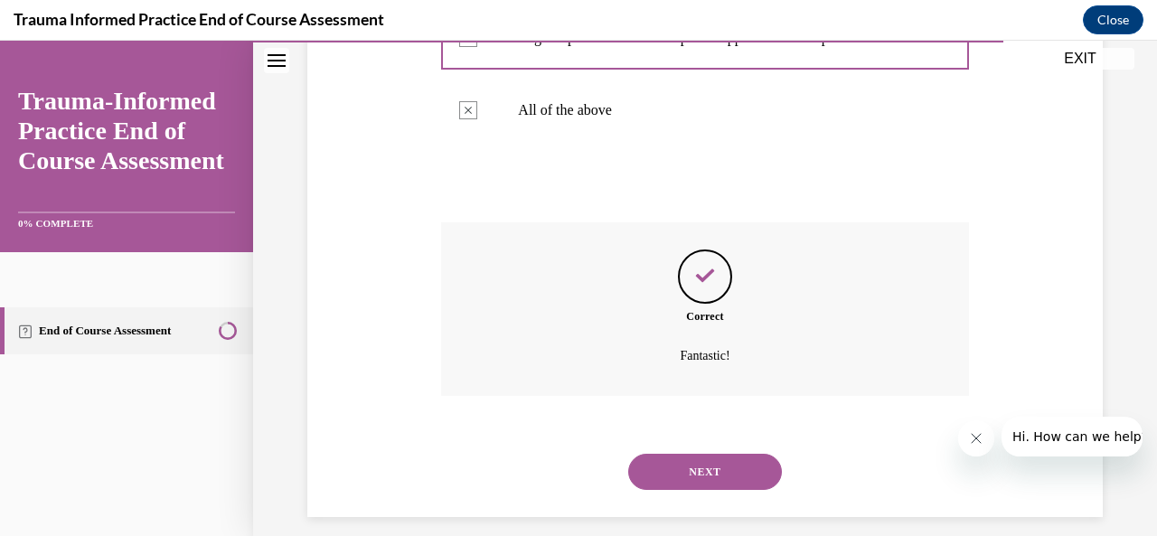
scroll to position [767, 0]
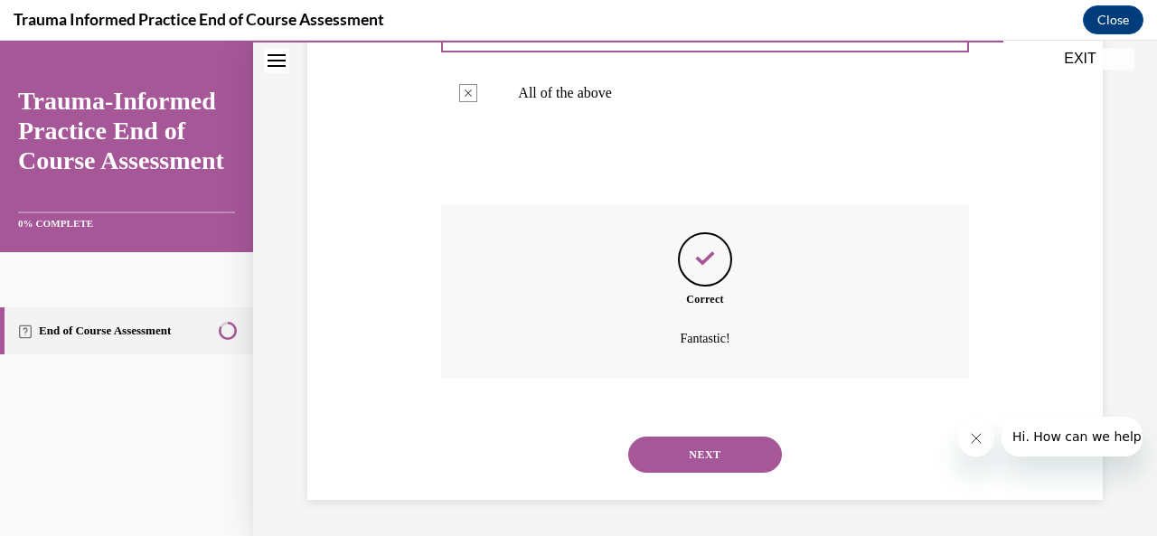
click at [703, 467] on button "NEXT" at bounding box center [705, 455] width 154 height 36
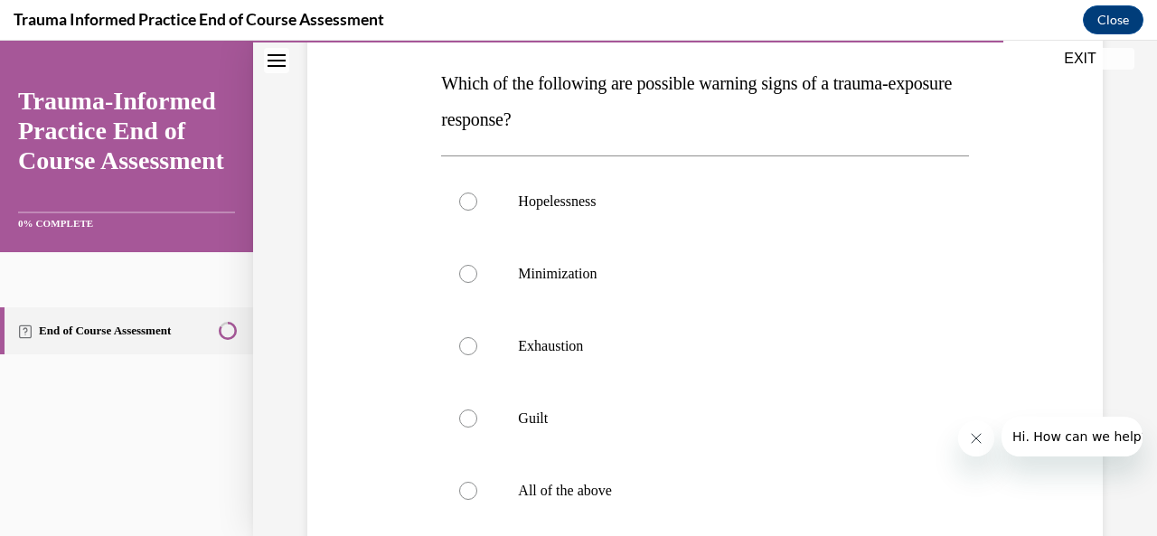
scroll to position [281, 0]
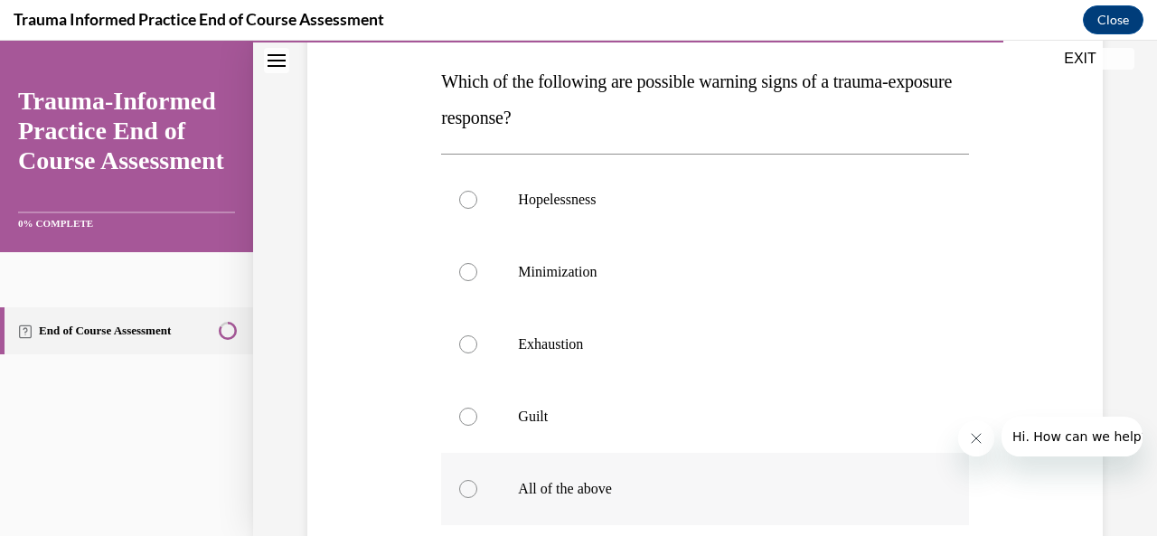
click at [466, 492] on div at bounding box center [468, 489] width 18 height 18
click at [466, 492] on input "All of the above" at bounding box center [468, 489] width 18 height 18
radio input "true"
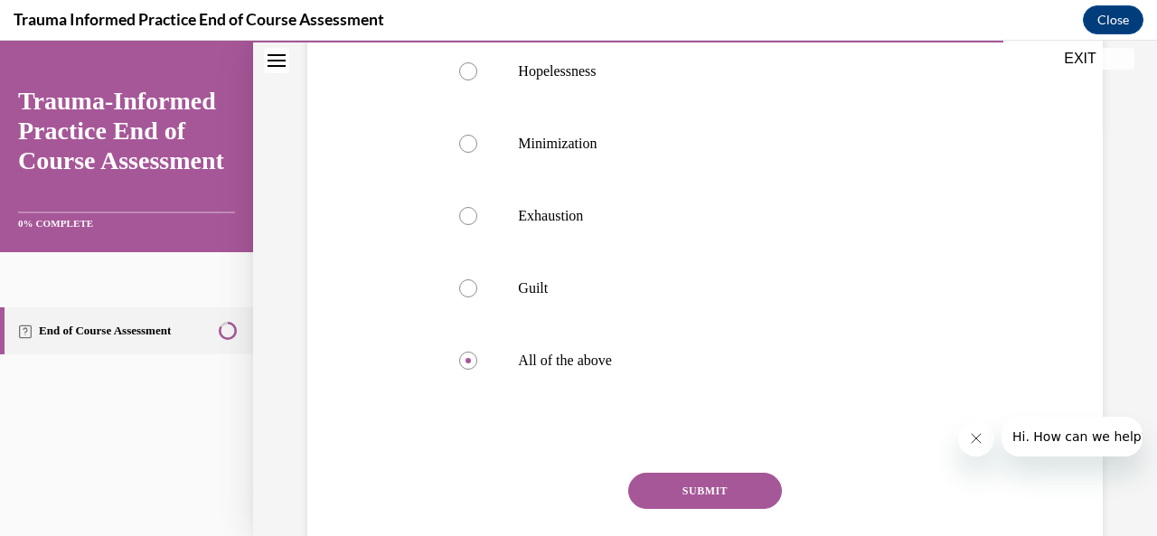
click at [709, 495] on button "SUBMIT" at bounding box center [705, 491] width 154 height 36
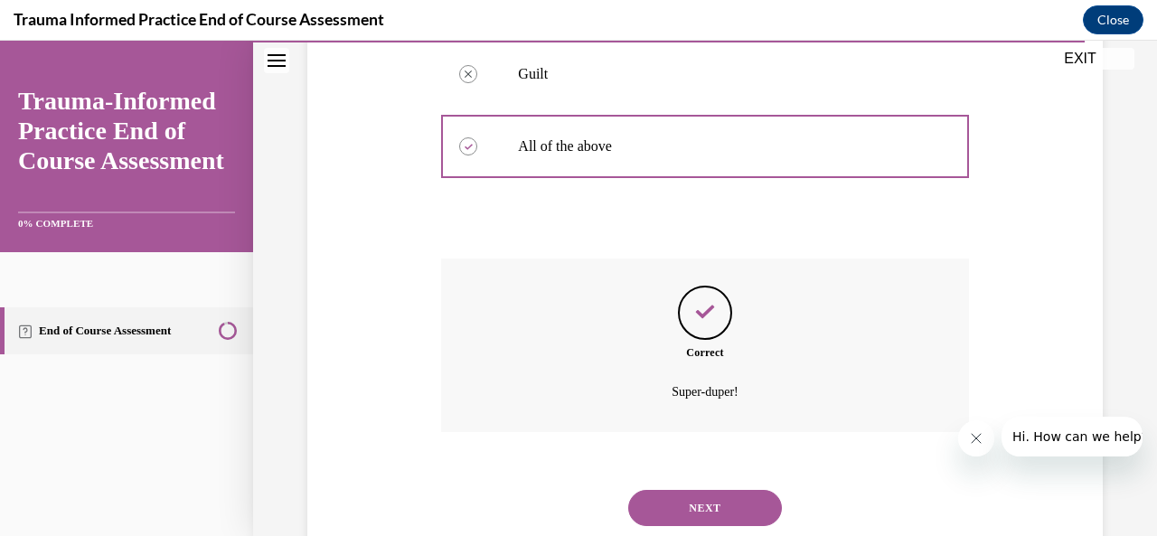
scroll to position [676, 0]
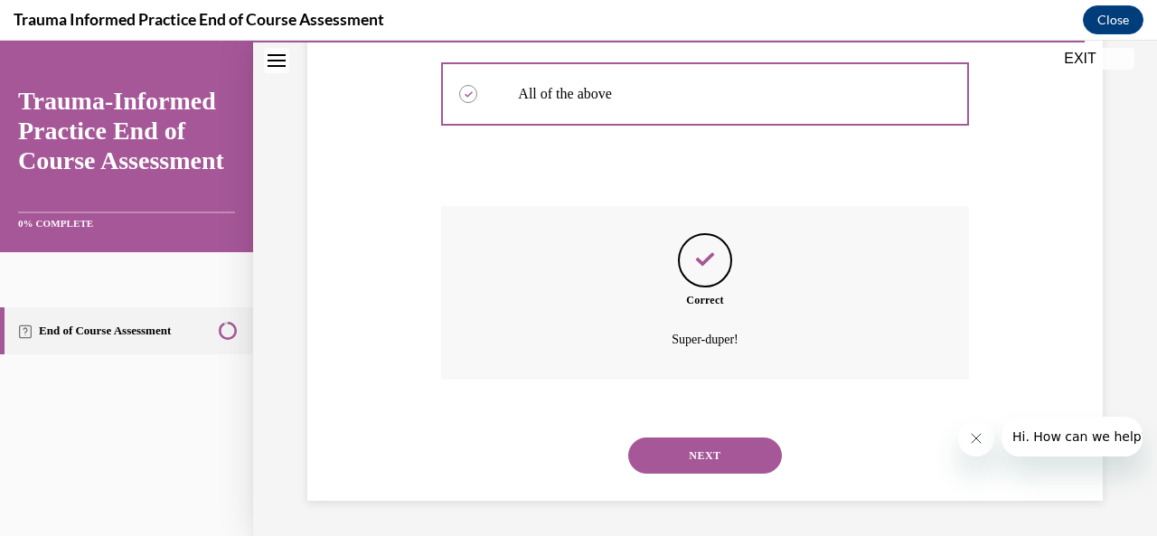
click at [700, 480] on div "NEXT" at bounding box center [704, 456] width 527 height 72
click at [701, 458] on button "NEXT" at bounding box center [705, 456] width 154 height 36
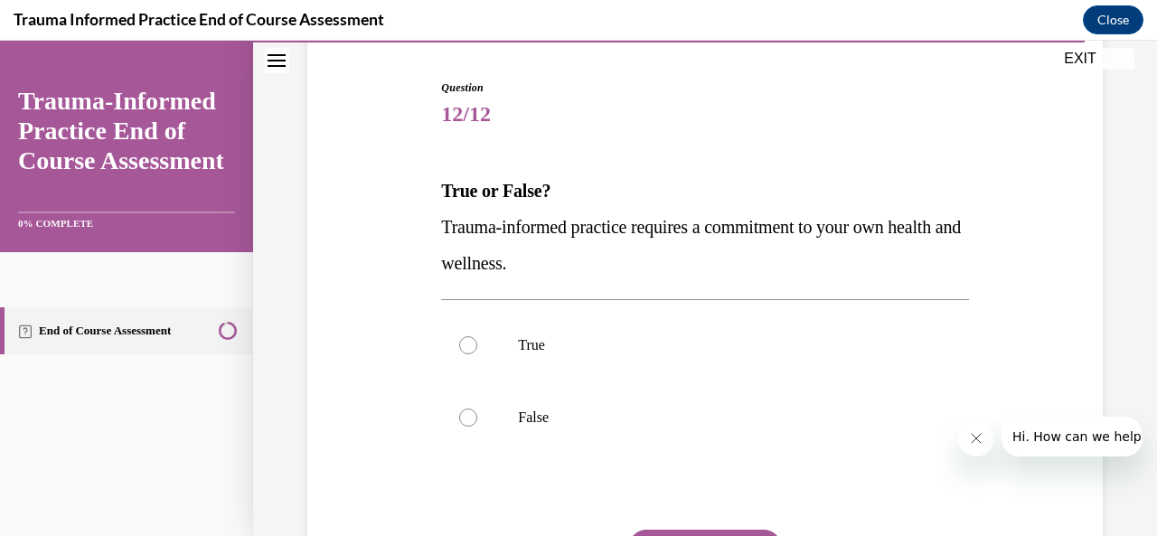
scroll to position [173, 0]
click at [467, 355] on label "True" at bounding box center [704, 344] width 527 height 72
click at [467, 354] on input "True" at bounding box center [468, 344] width 18 height 18
radio input "true"
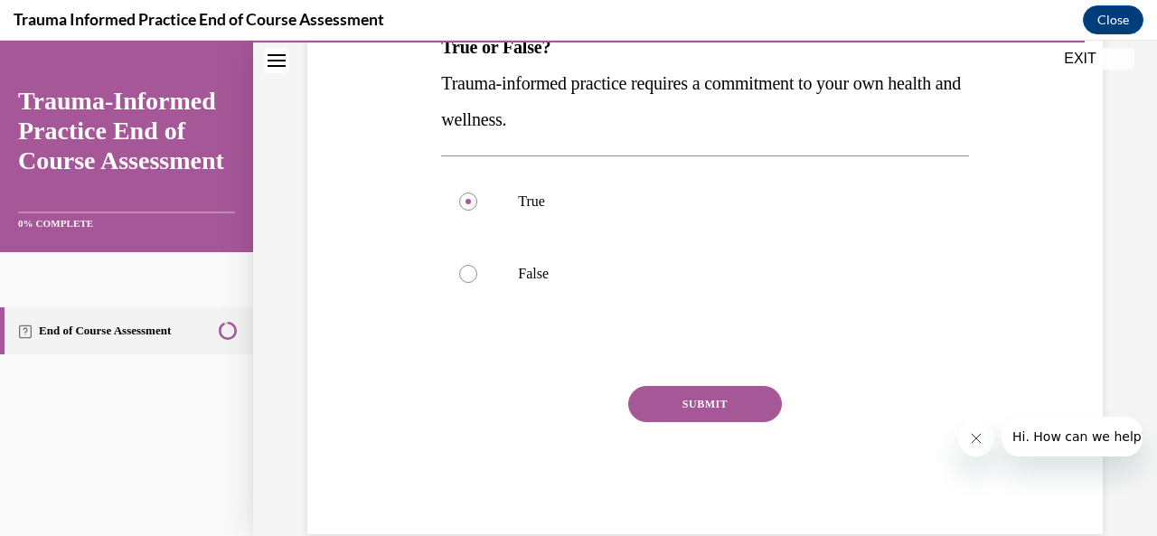
click at [710, 401] on button "SUBMIT" at bounding box center [705, 404] width 154 height 36
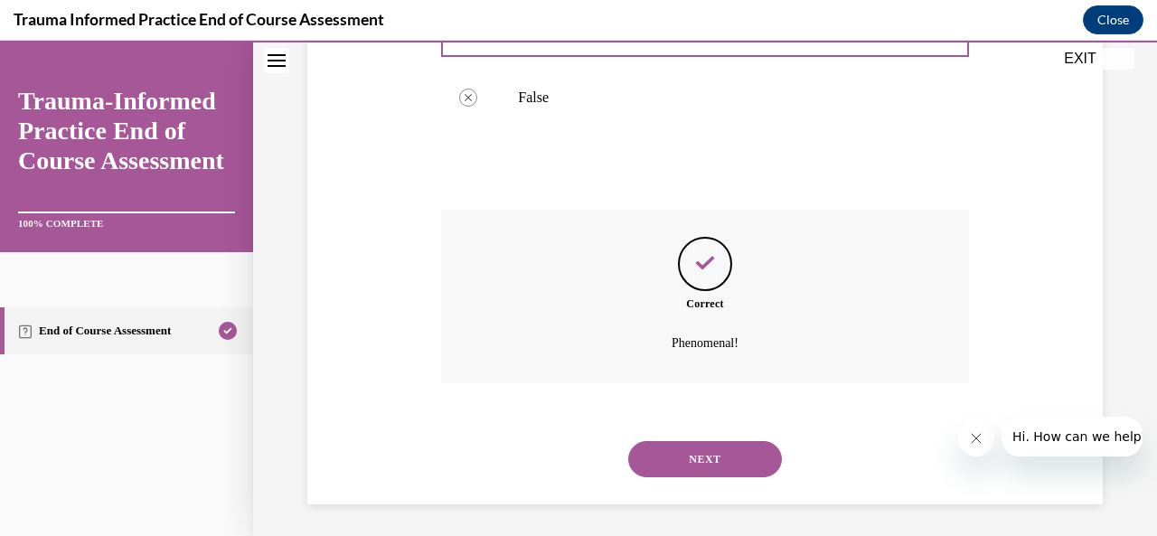
scroll to position [496, 0]
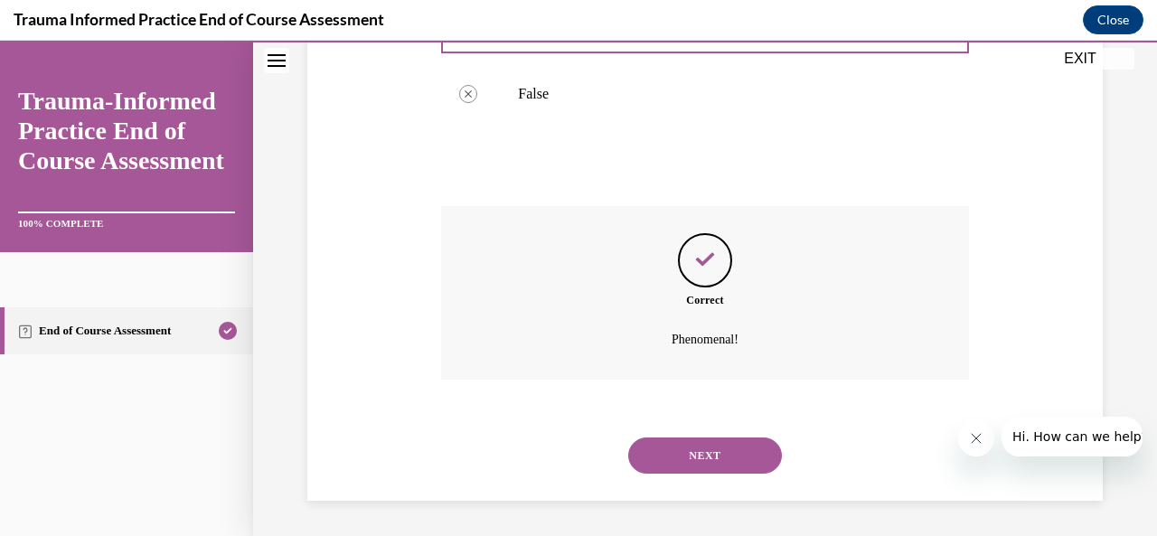
click at [693, 463] on button "NEXT" at bounding box center [705, 456] width 154 height 36
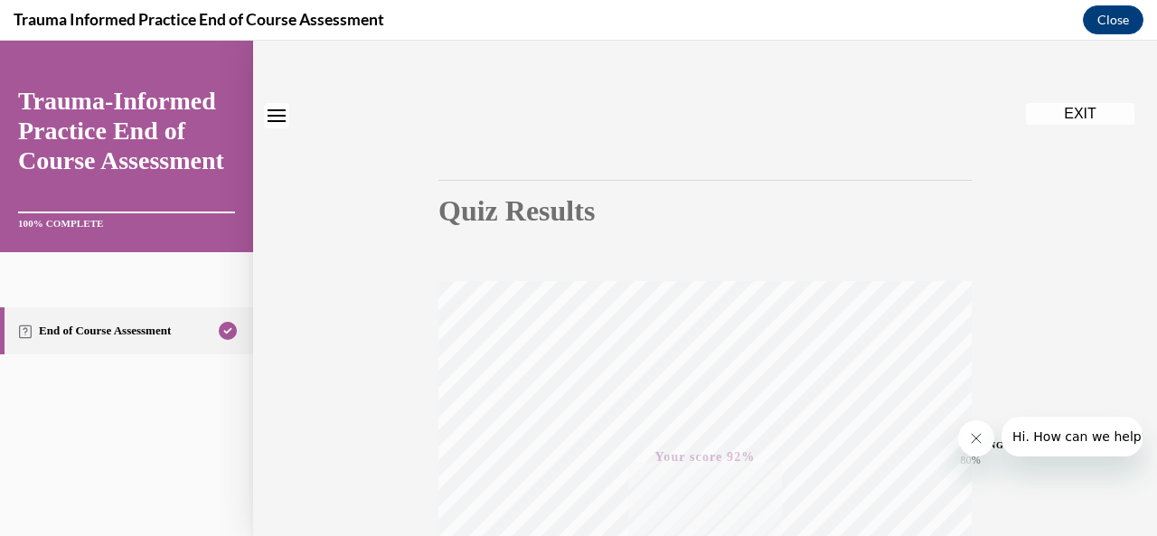
scroll to position [0, 0]
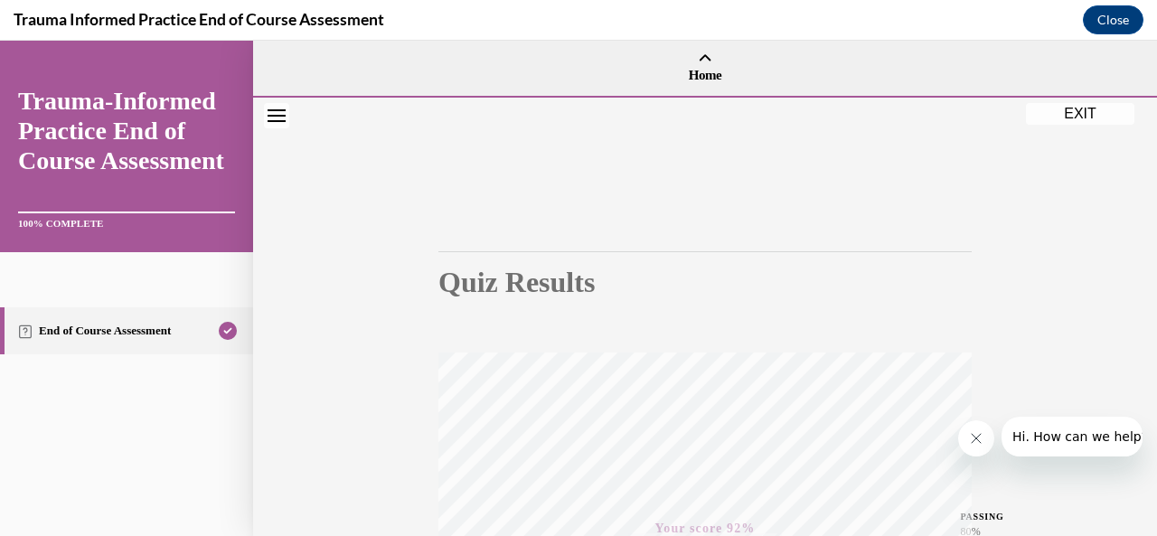
click at [1063, 114] on button "EXIT" at bounding box center [1080, 114] width 109 height 22
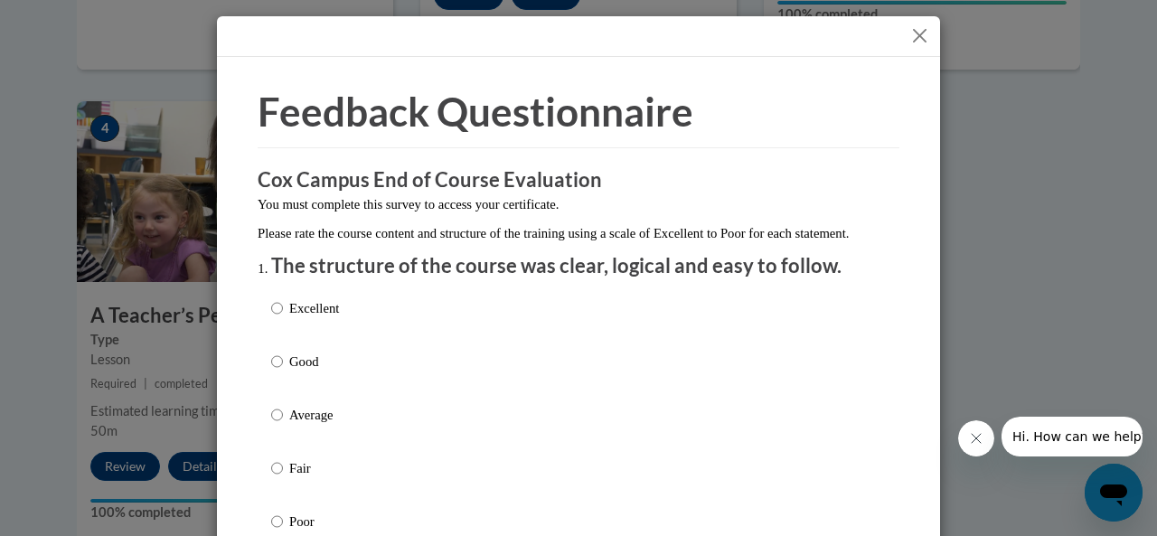
click at [915, 35] on button "Close" at bounding box center [920, 35] width 23 height 23
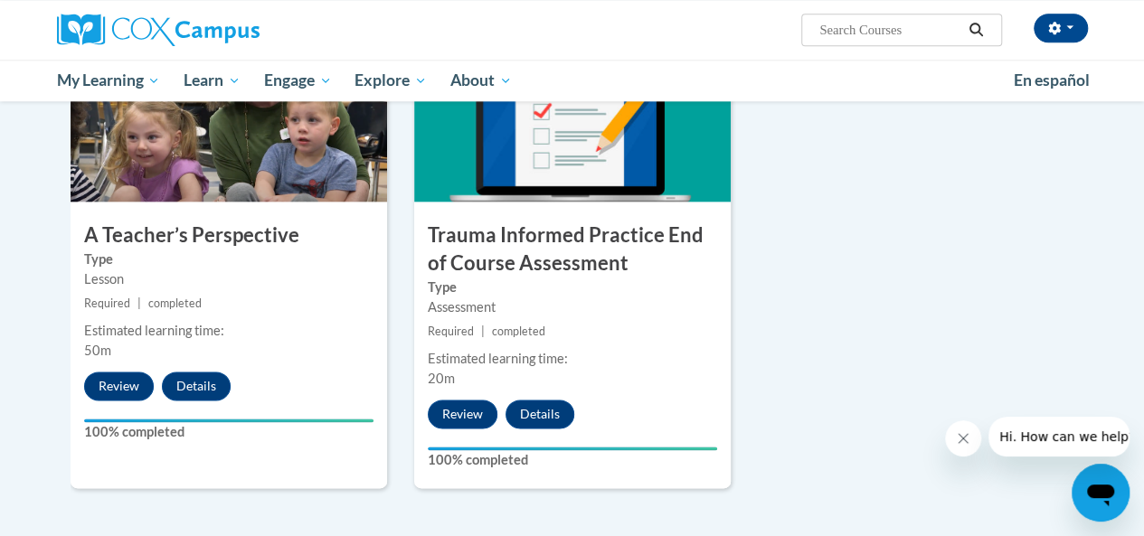
scroll to position [948, 0]
